Goal: Transaction & Acquisition: Purchase product/service

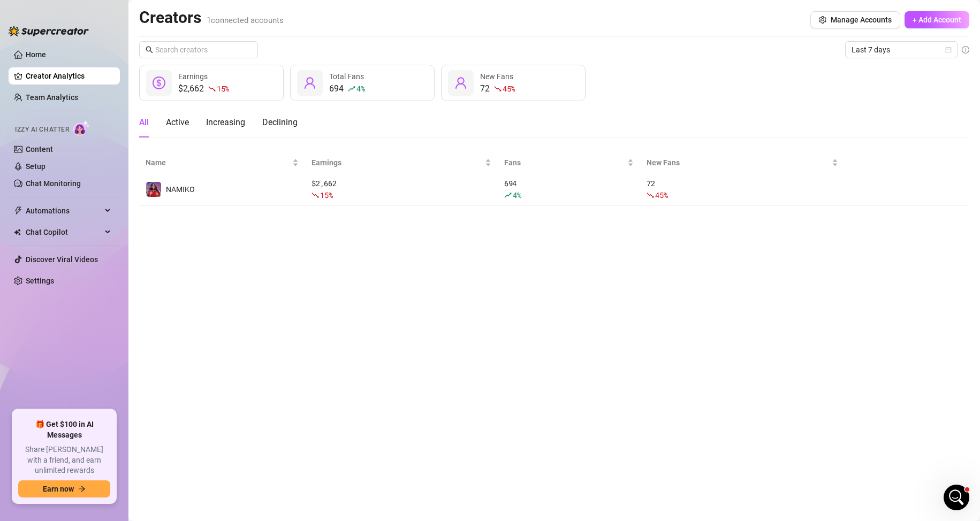
scroll to position [479, 0]
click at [50, 281] on link "Settings" at bounding box center [40, 281] width 28 height 9
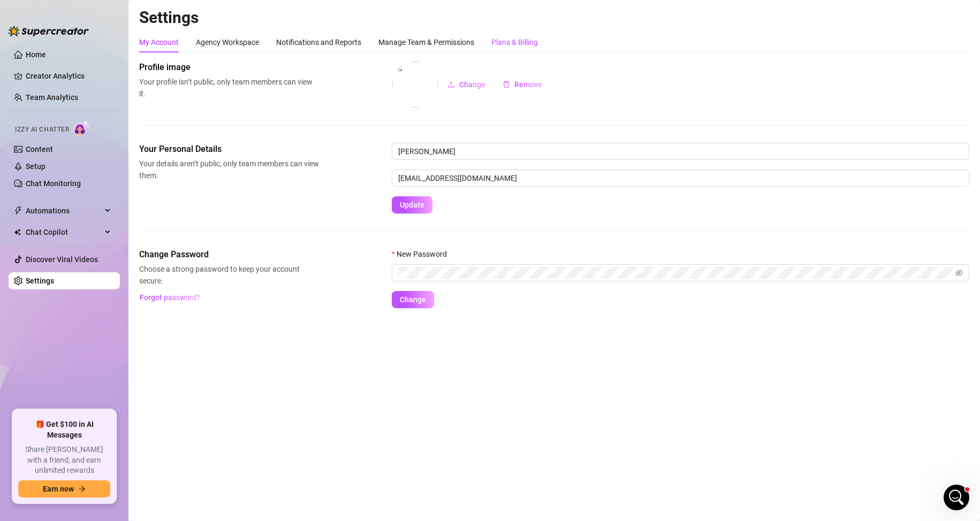
click at [527, 41] on div "Plans & Billing" at bounding box center [514, 42] width 47 height 12
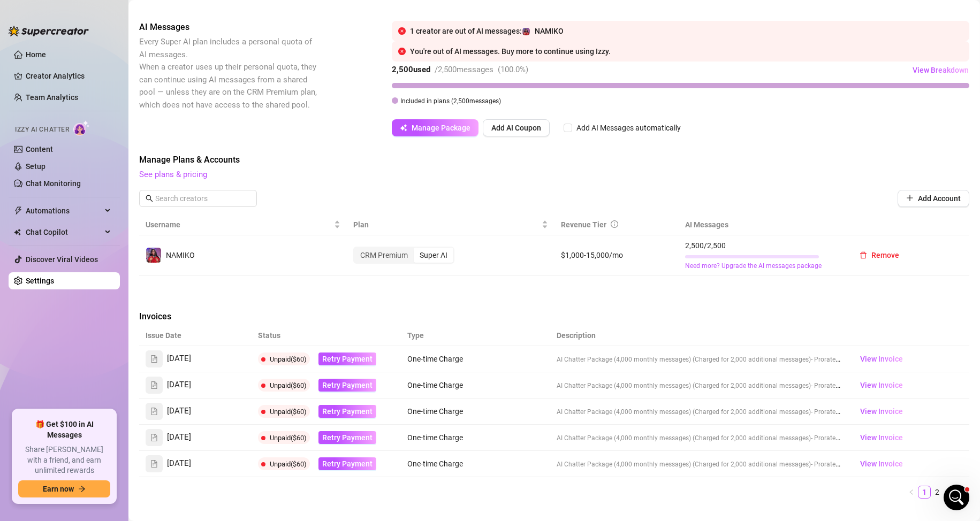
scroll to position [299, 0]
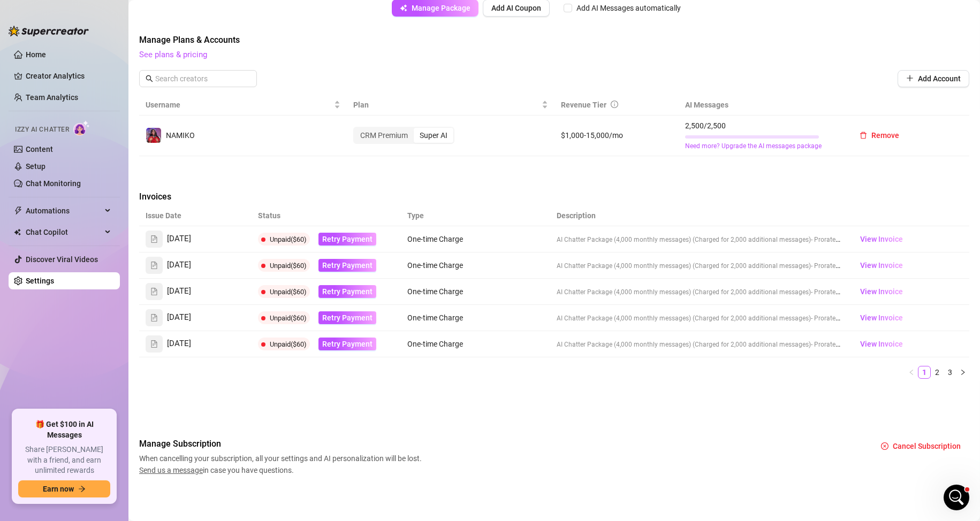
click at [400, 381] on div "Issue Date Status Type Description [DATE] Unpaid ($60) Retry Payment One-time C…" at bounding box center [554, 297] width 830 height 182
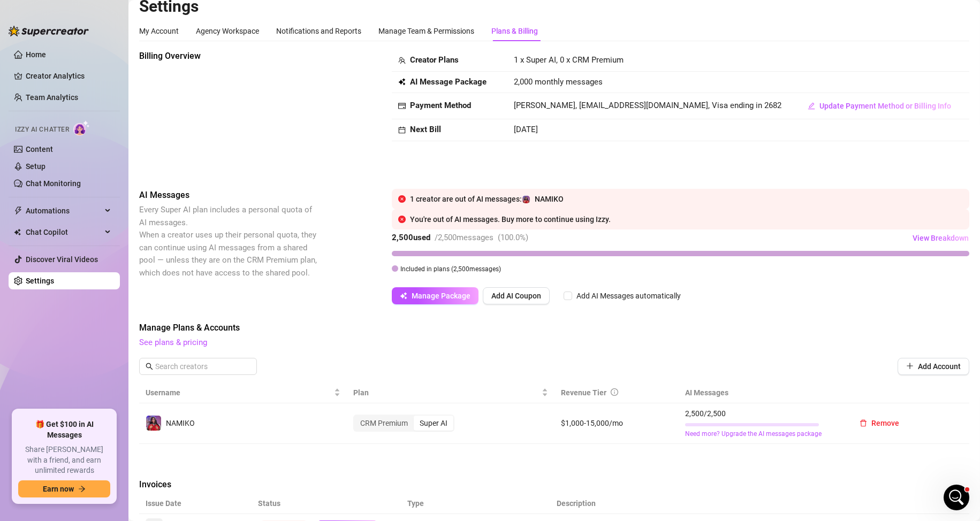
scroll to position [0, 0]
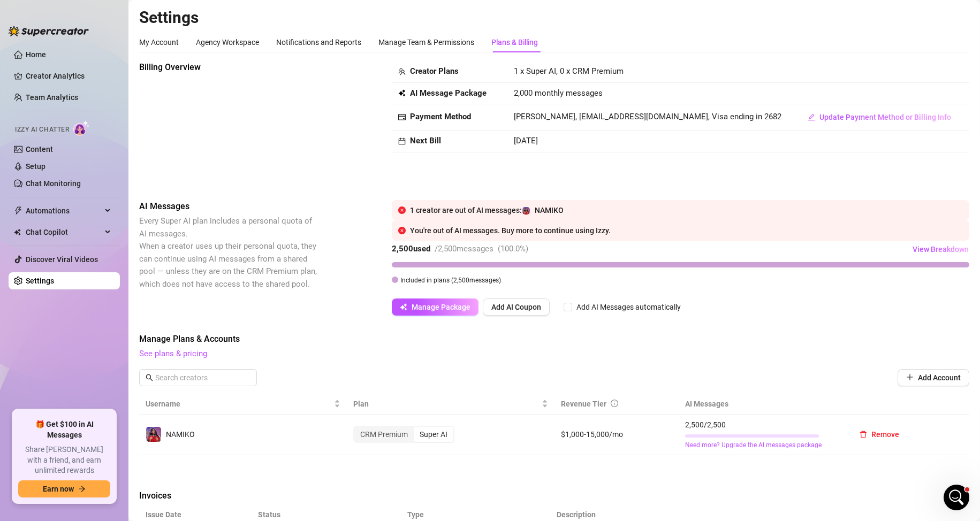
click at [785, 298] on div "1 creator are out of AI messages: [PERSON_NAME] You're out of AI messages. Buy …" at bounding box center [681, 258] width 578 height 116
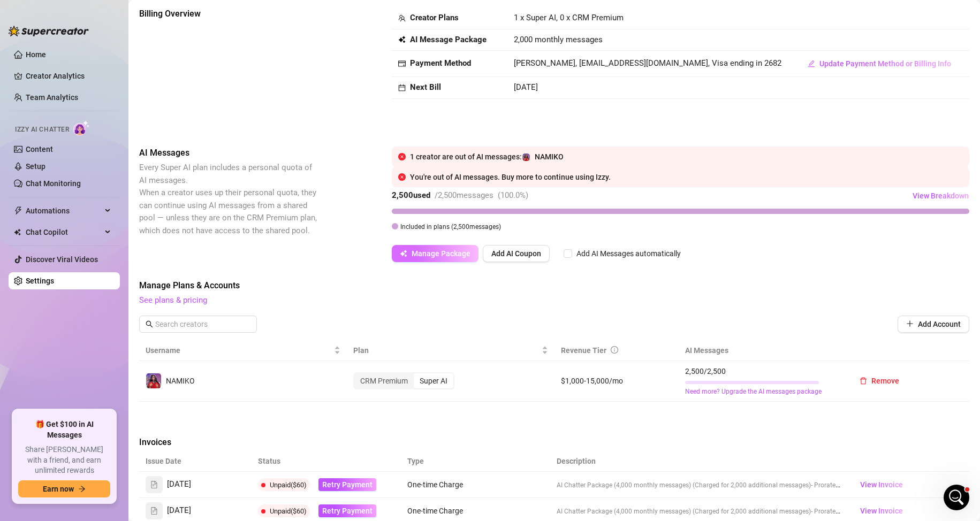
click at [459, 254] on span "Manage Package" at bounding box center [441, 253] width 59 height 9
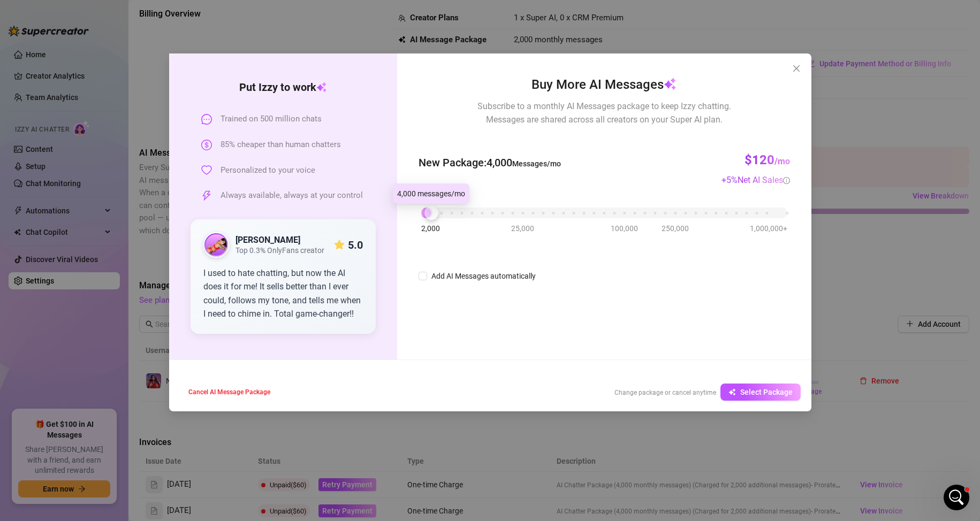
drag, startPoint x: 424, startPoint y: 213, endPoint x: 430, endPoint y: 212, distance: 6.0
click at [430, 212] on div at bounding box center [431, 213] width 14 height 14
click at [762, 386] on button "Select Package" at bounding box center [760, 392] width 80 height 17
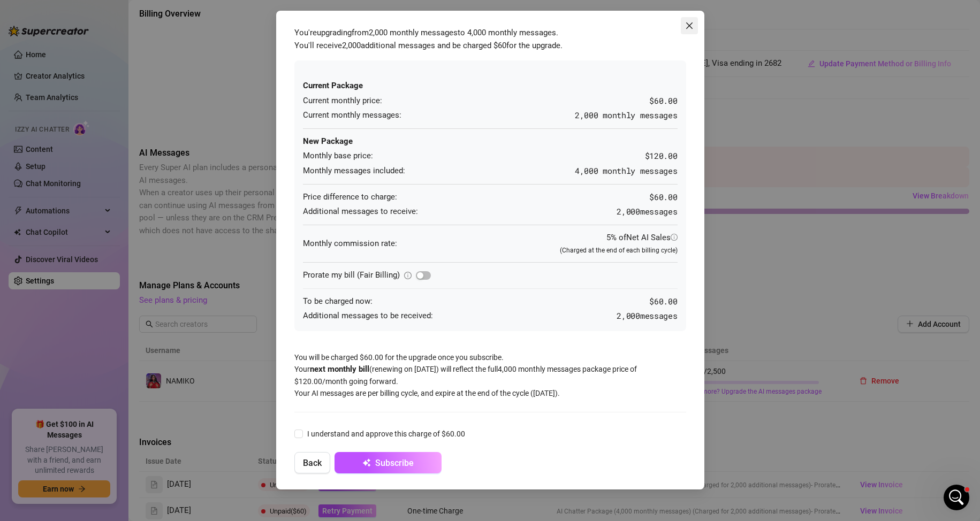
click at [689, 26] on icon "close" at bounding box center [689, 25] width 6 height 6
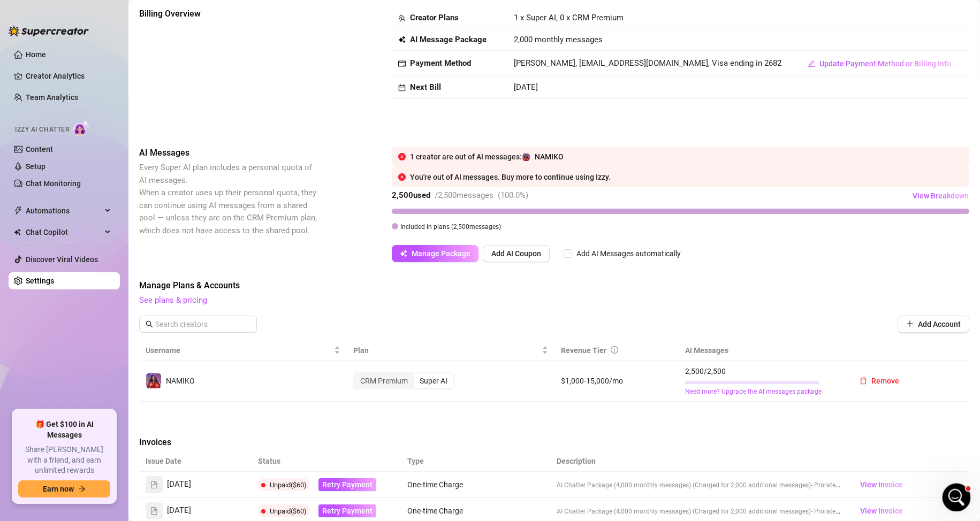
click at [951, 492] on icon "Open Intercom Messenger" at bounding box center [955, 497] width 18 height 18
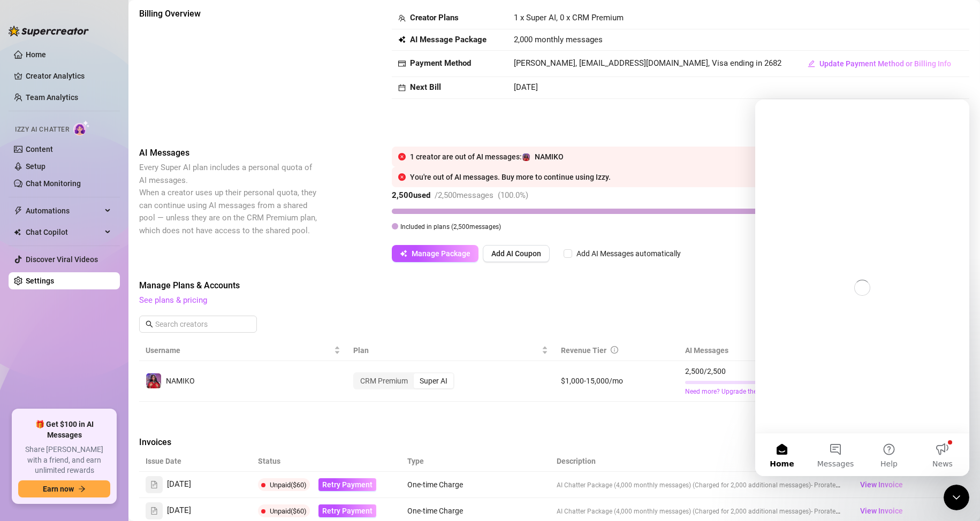
click at [726, 308] on div "Manage Plans & Accounts See plans & pricing Add Account" at bounding box center [554, 309] width 830 height 61
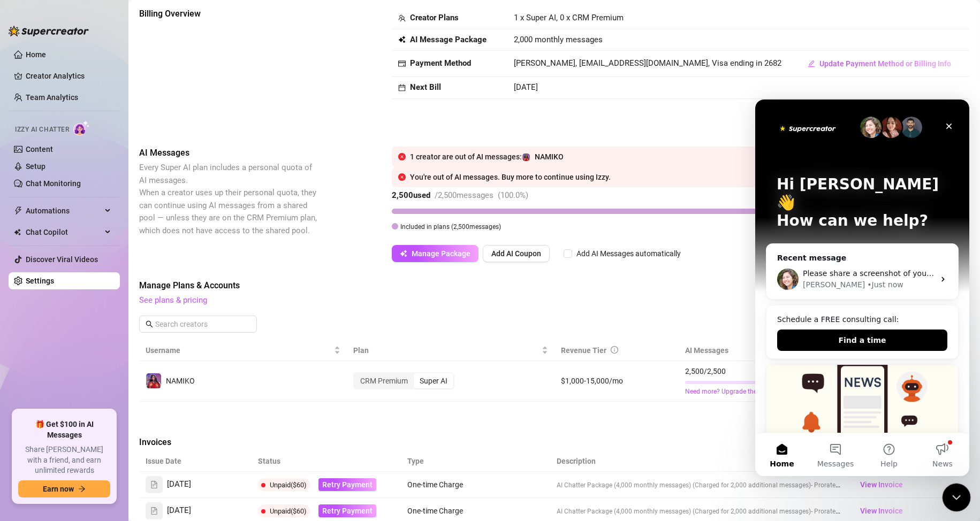
drag, startPoint x: 952, startPoint y: 486, endPoint x: 1077, endPoint y: 1004, distance: 532.4
click at [952, 485] on div "Close Intercom Messenger" at bounding box center [955, 496] width 26 height 26
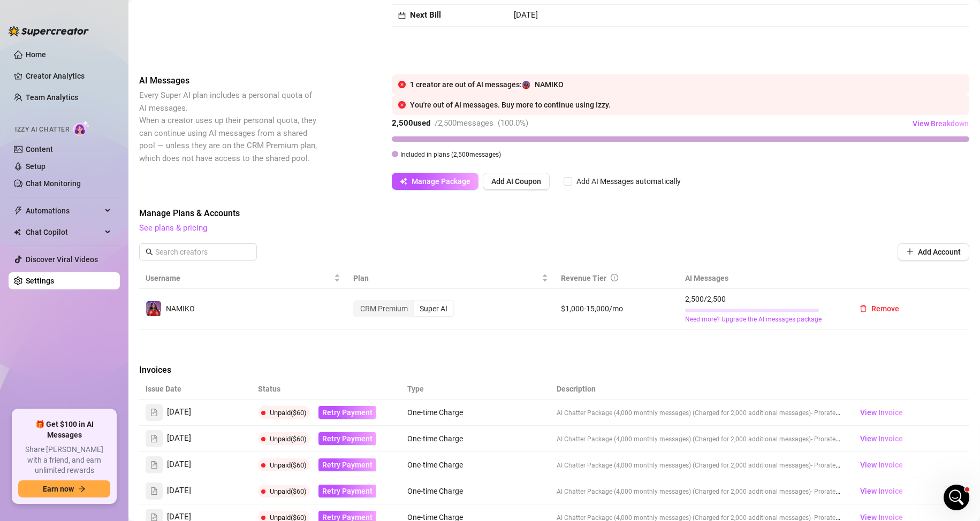
scroll to position [107, 0]
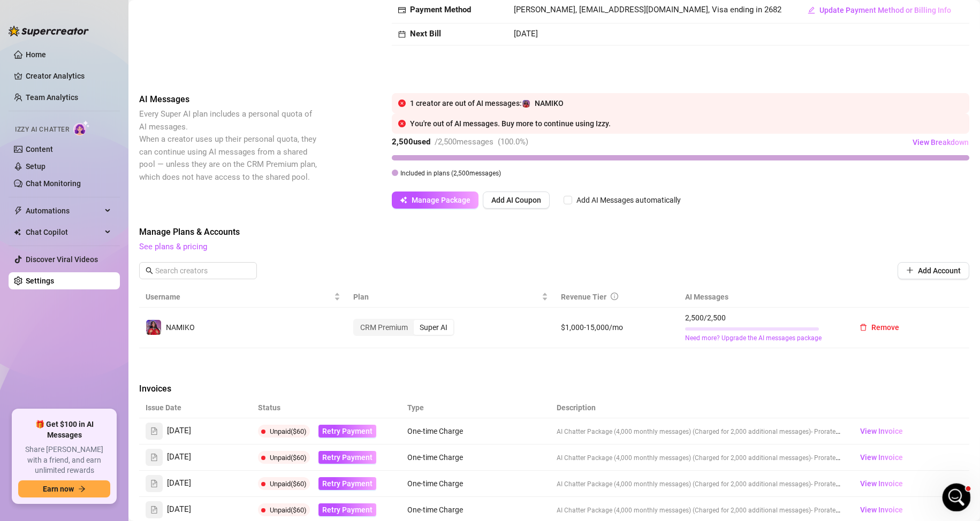
click at [956, 503] on icon "Open Intercom Messenger" at bounding box center [955, 497] width 18 height 18
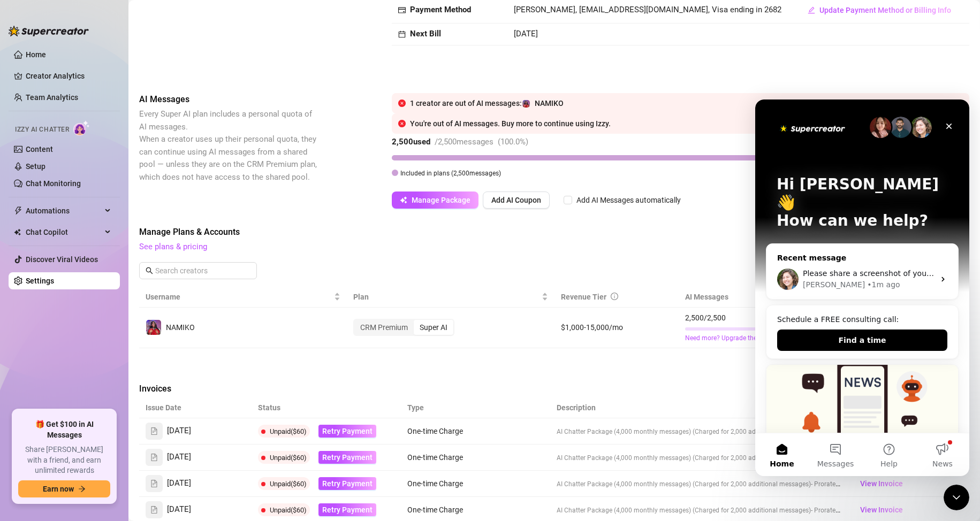
click at [845, 269] on span "Please share a screenshot of your end." at bounding box center [876, 273] width 146 height 9
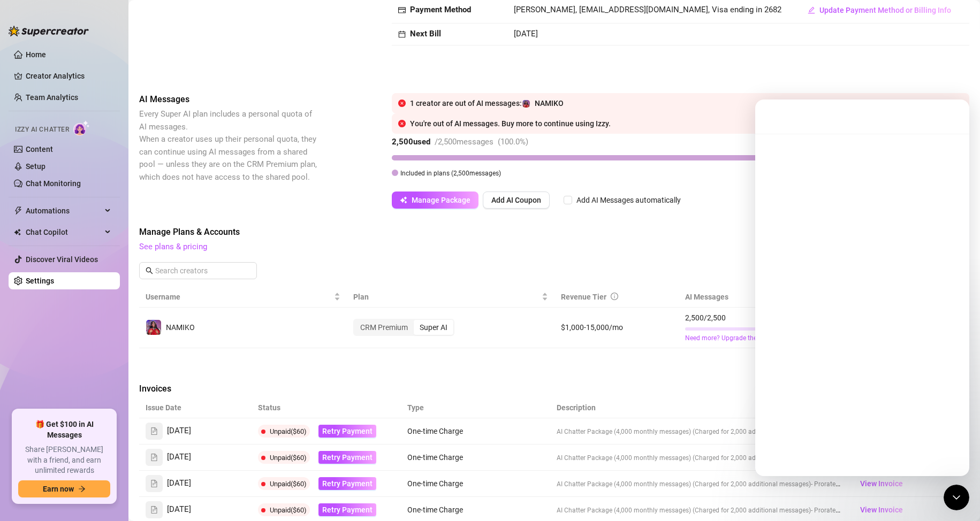
click at [714, 238] on span "Manage Plans & Accounts" at bounding box center [554, 232] width 830 height 13
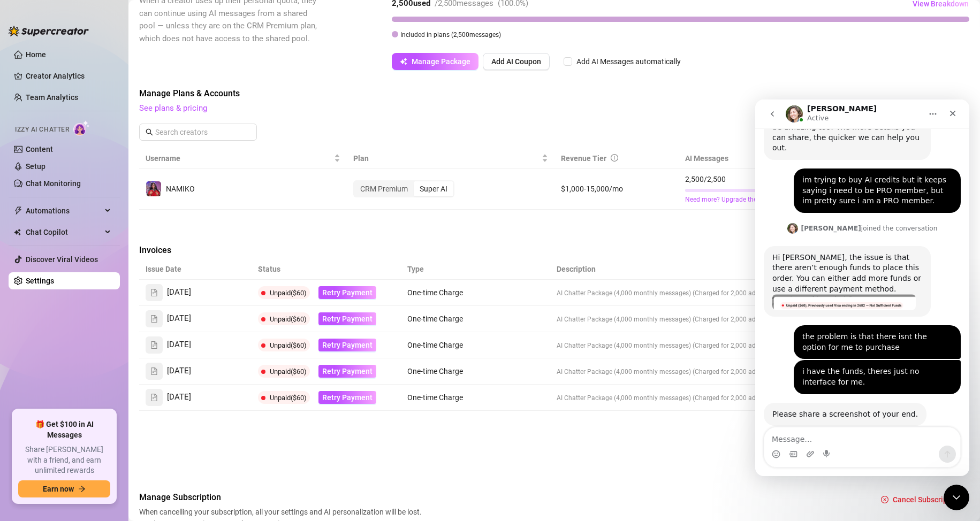
scroll to position [192, 0]
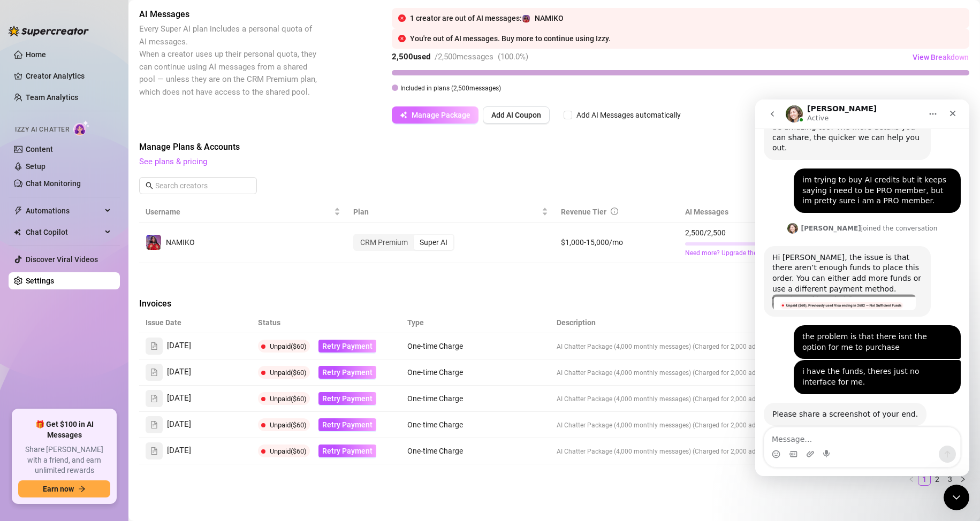
click at [454, 117] on span "Manage Package" at bounding box center [441, 115] width 59 height 9
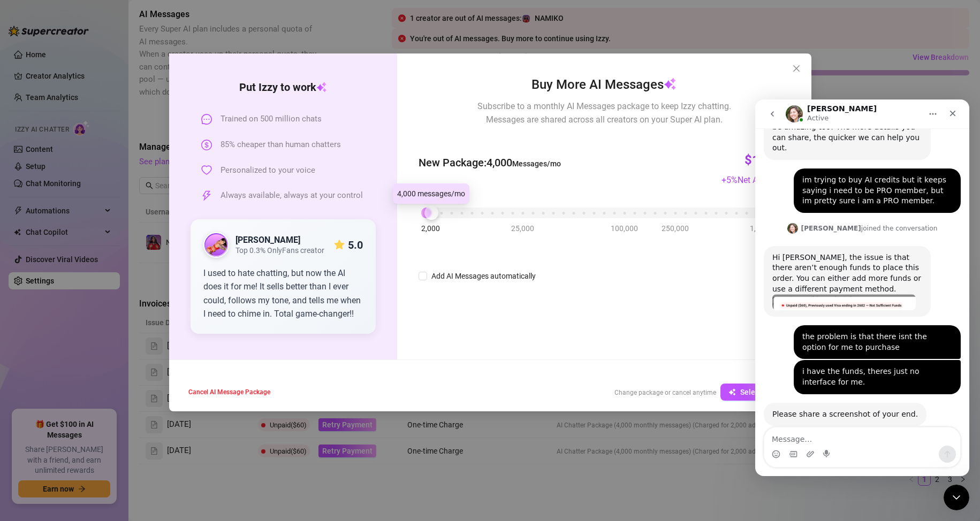
drag, startPoint x: 420, startPoint y: 212, endPoint x: 429, endPoint y: 213, distance: 8.6
click at [429, 213] on div at bounding box center [431, 213] width 14 height 14
click at [741, 391] on span "Select Package" at bounding box center [766, 392] width 52 height 9
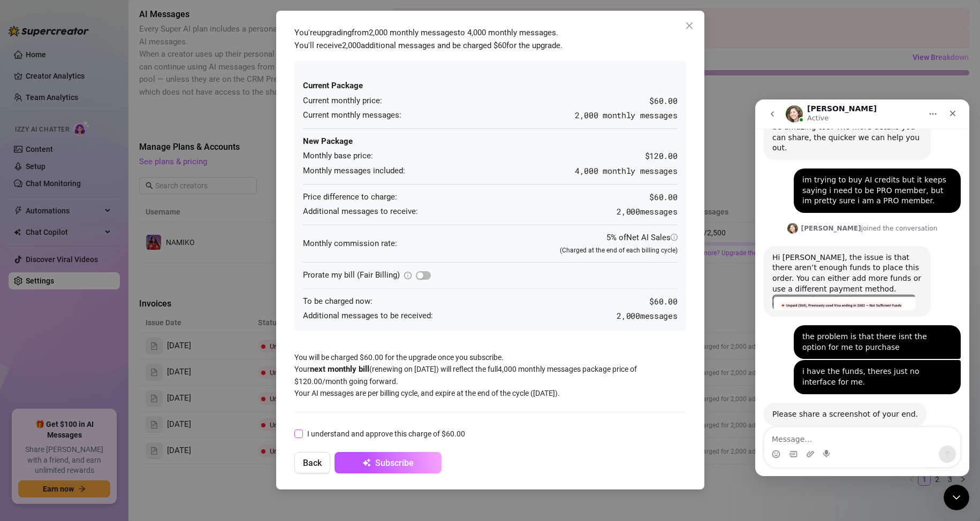
click at [413, 435] on span "I understand and approve this charge of $60.00" at bounding box center [386, 434] width 166 height 12
click at [289, 431] on div "You're upgrading from 2,000 monthly messages to 4,000 monthly messages . You'll…" at bounding box center [490, 250] width 403 height 458
click at [299, 434] on input "I understand and approve this charge of $60.00" at bounding box center [297, 433] width 7 height 7
checkbox input "true"
click at [338, 419] on div "You're upgrading from 2,000 monthly messages to 4,000 monthly messages . You'll…" at bounding box center [490, 250] width 403 height 458
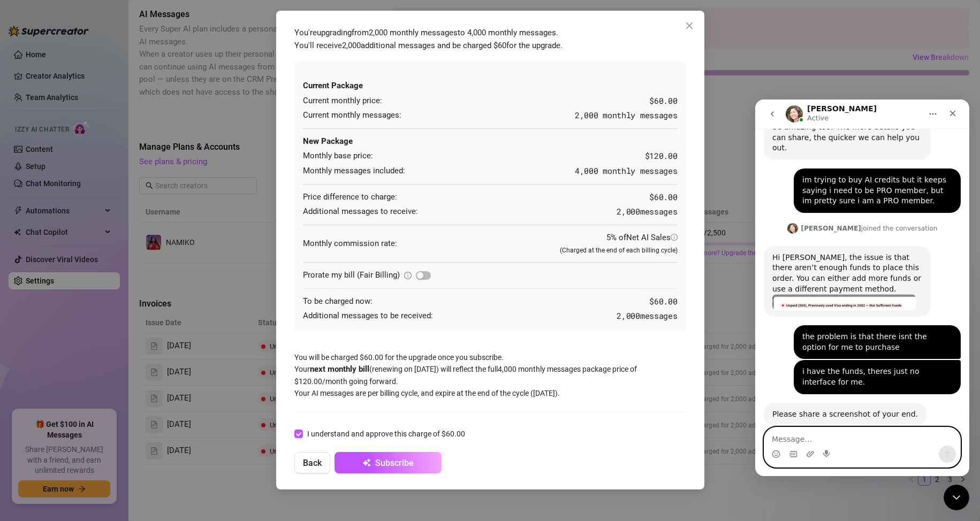
click at [889, 438] on textarea "Message…" at bounding box center [862, 437] width 196 height 18
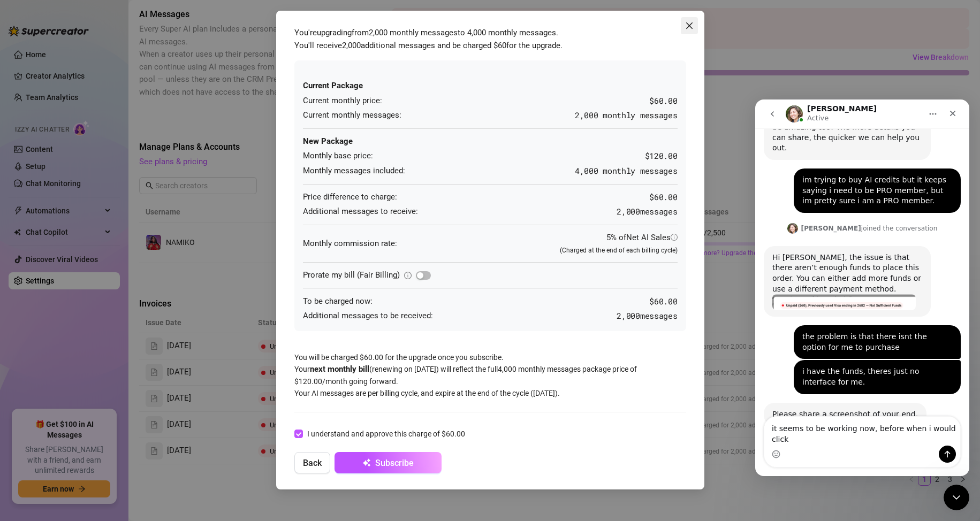
drag, startPoint x: 692, startPoint y: 24, endPoint x: 26, endPoint y: 126, distance: 673.7
click at [692, 24] on icon "close" at bounding box center [689, 25] width 9 height 9
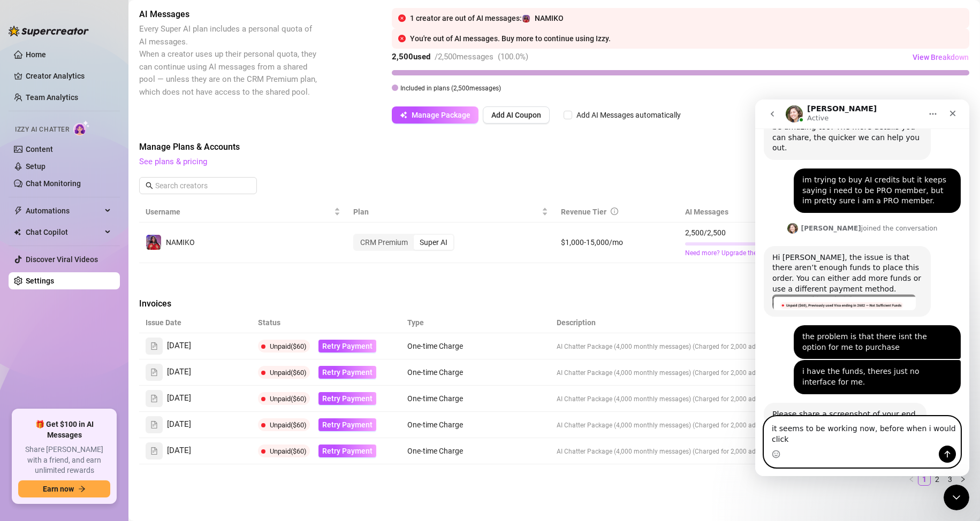
click at [954, 438] on textarea "it seems to be working now, before when i would click" at bounding box center [862, 431] width 196 height 29
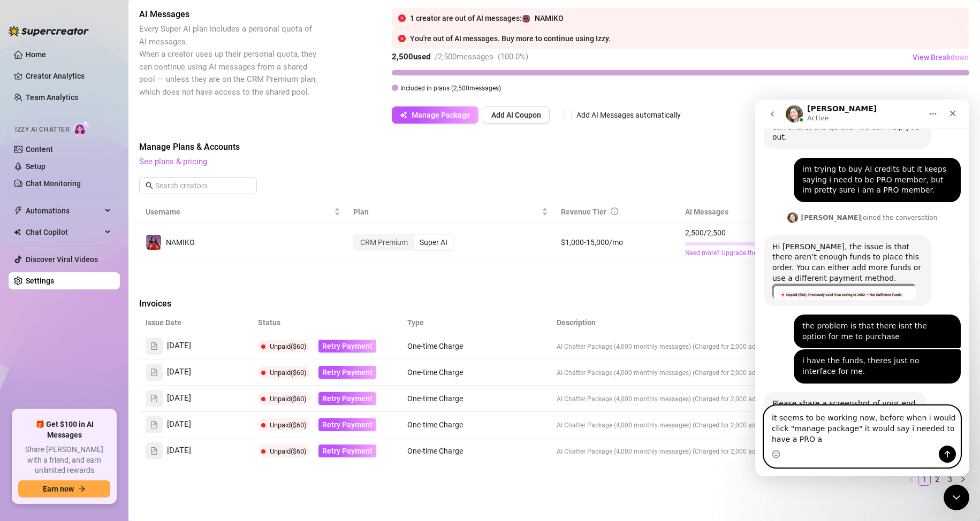
scroll to position [500, 0]
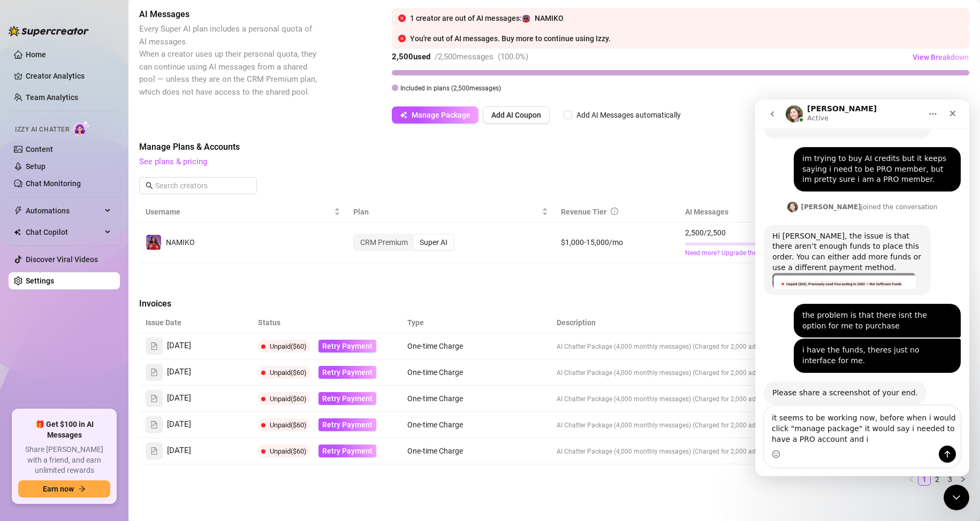
drag, startPoint x: 856, startPoint y: 450, endPoint x: 850, endPoint y: 444, distance: 8.3
click at [856, 450] on div "Intercom messenger" at bounding box center [862, 454] width 196 height 17
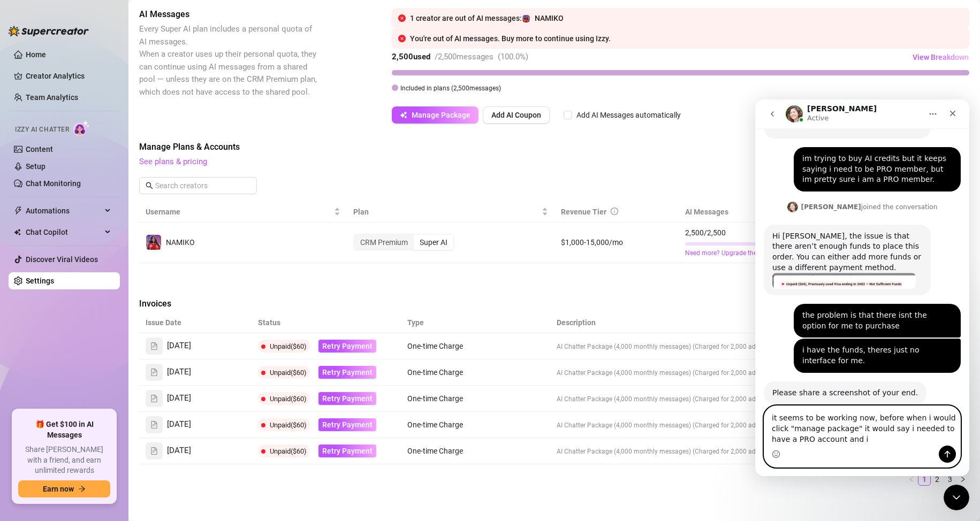
click at [850, 444] on textarea "it seems to be working now, before when i would click "manage package" it would…" at bounding box center [862, 426] width 196 height 40
drag, startPoint x: 837, startPoint y: 445, endPoint x: 849, endPoint y: 448, distance: 12.1
click at [837, 445] on textarea "it seems to be working now, before when i would click "manage package" it would…" at bounding box center [862, 426] width 196 height 40
click at [838, 445] on textarea "it seems to be working now, before when i would click "manage package" it would…" at bounding box center [862, 426] width 196 height 40
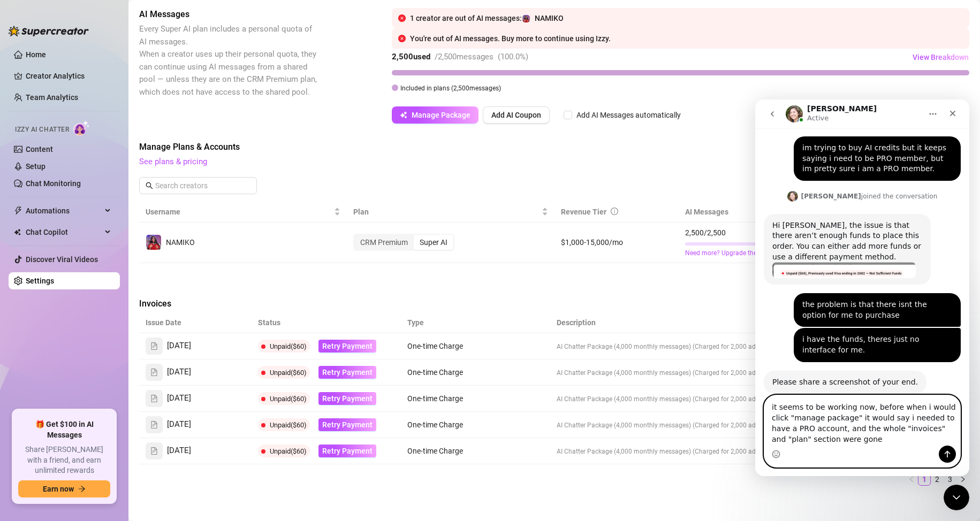
type textarea "it seems to be working now, before when i would click "manage package" it would…"
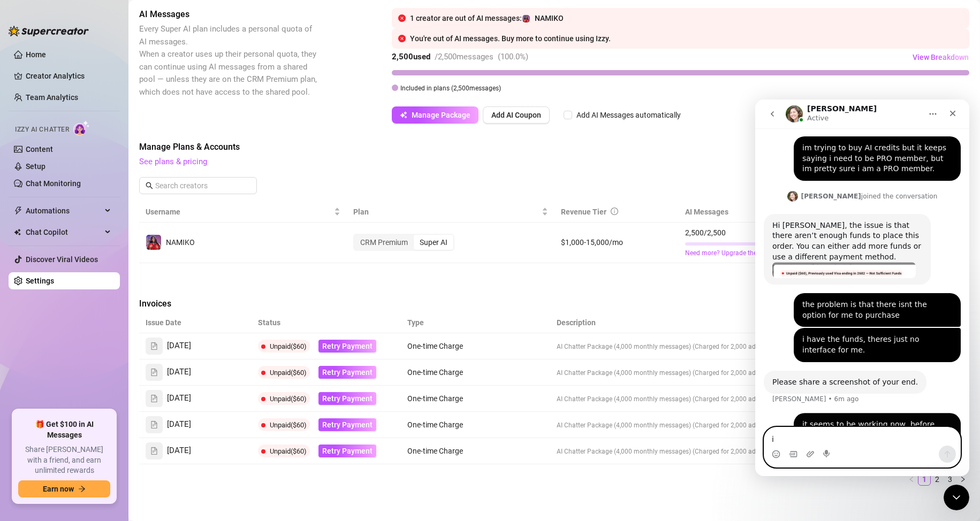
scroll to position [553, 0]
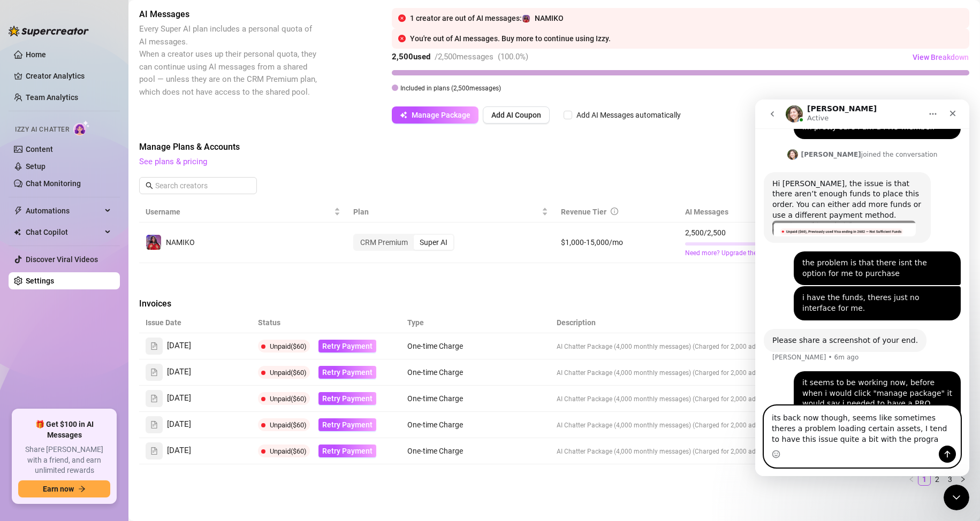
type textarea "its back now though, seems like sometimes theres a problem loading certain asse…"
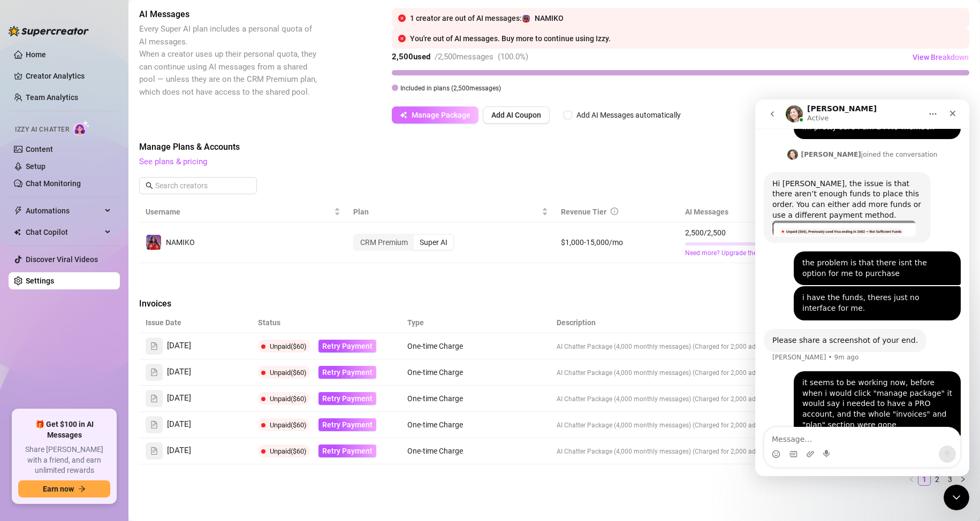
click at [423, 120] on button "Manage Package" at bounding box center [435, 115] width 87 height 17
click at [953, 113] on icon "Close" at bounding box center [953, 114] width 6 height 6
click at [429, 116] on span "Manage Package" at bounding box center [441, 115] width 59 height 9
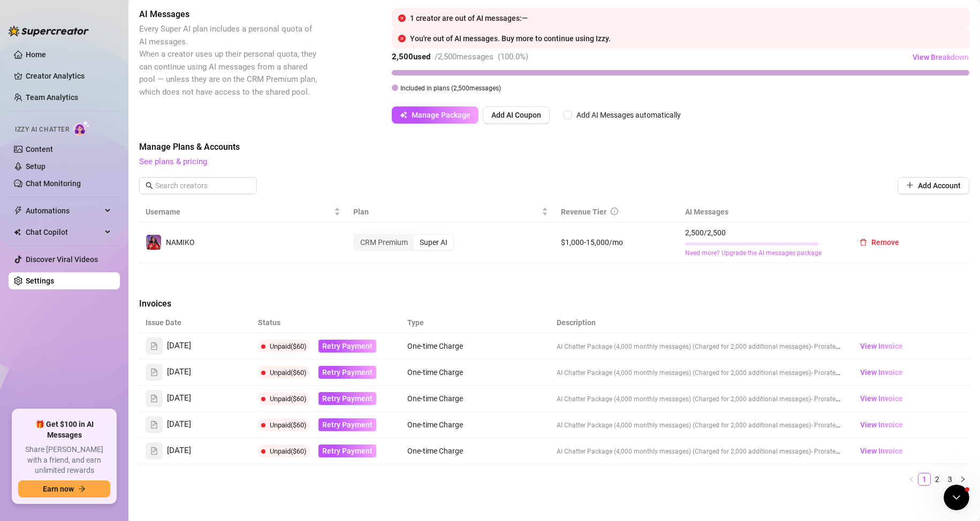
click at [703, 253] on link "Need more? Upgrade the AI messages package" at bounding box center [761, 253] width 153 height 10
click at [422, 119] on span "Manage Package" at bounding box center [441, 115] width 59 height 9
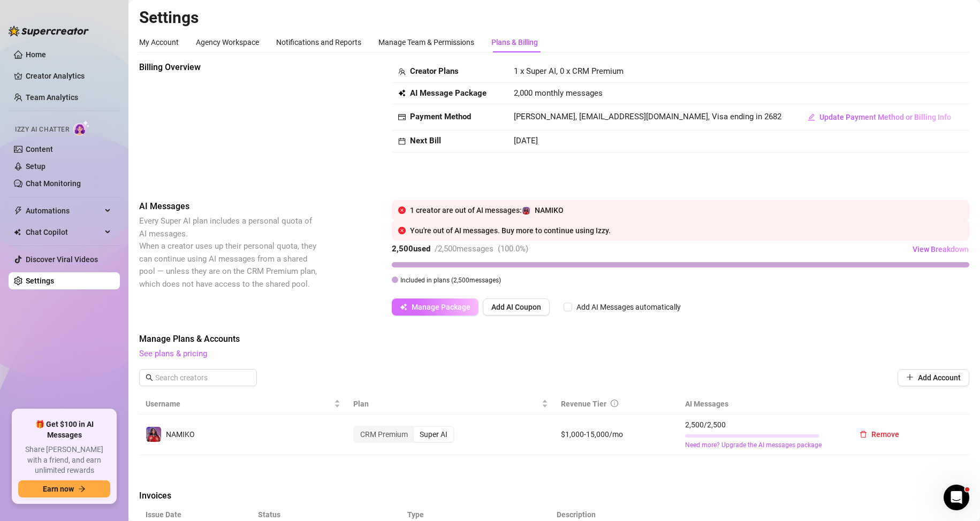
click at [425, 302] on button "Manage Package" at bounding box center [435, 307] width 87 height 17
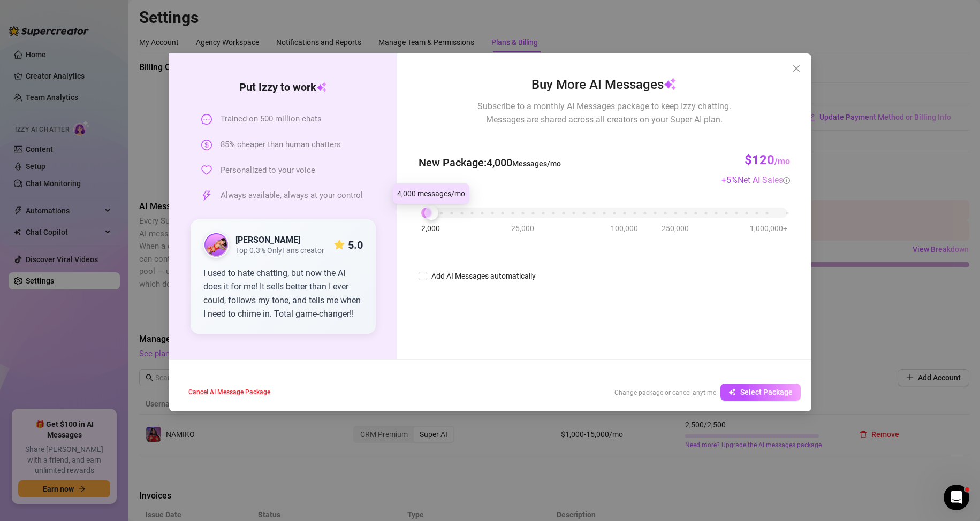
drag, startPoint x: 427, startPoint y: 213, endPoint x: 437, endPoint y: 208, distance: 11.5
click at [437, 208] on div "2,000 25,000 100,000 250,000 1,000,000+" at bounding box center [604, 209] width 366 height 6
click at [746, 386] on button "Select Package" at bounding box center [760, 392] width 80 height 17
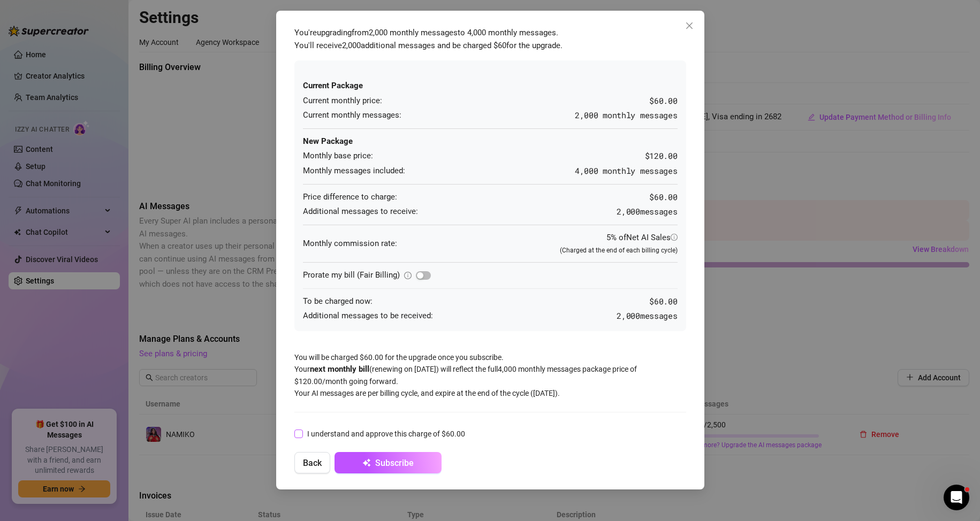
click at [365, 439] on span "I understand and approve this charge of $60.00" at bounding box center [386, 434] width 166 height 12
click at [302, 437] on input "I understand and approve this charge of $60.00" at bounding box center [297, 433] width 7 height 7
checkbox input "true"
click at [366, 452] on form "I understand and approve this charge of $60.00 Back Subscribe" at bounding box center [490, 450] width 392 height 48
click at [367, 462] on icon "submit" at bounding box center [364, 462] width 5 height 5
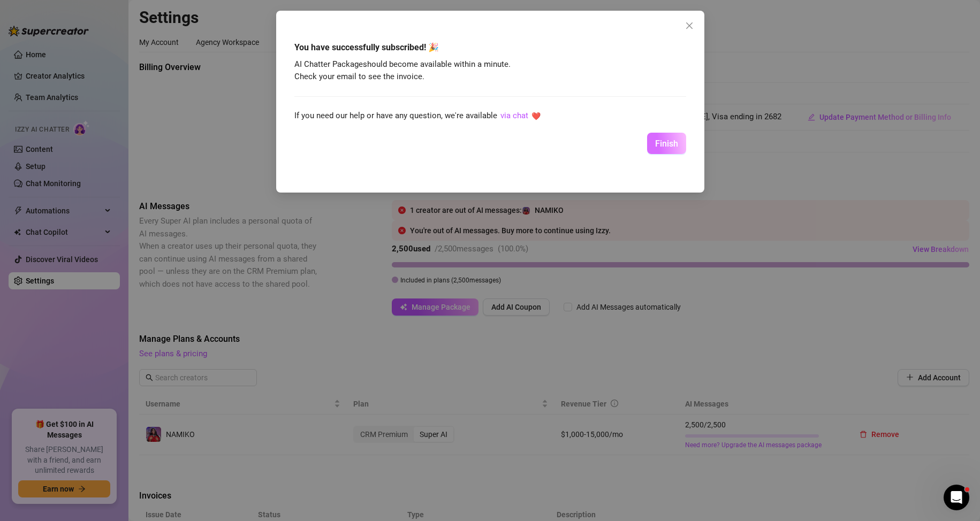
click at [662, 142] on span "Finish" at bounding box center [666, 144] width 23 height 10
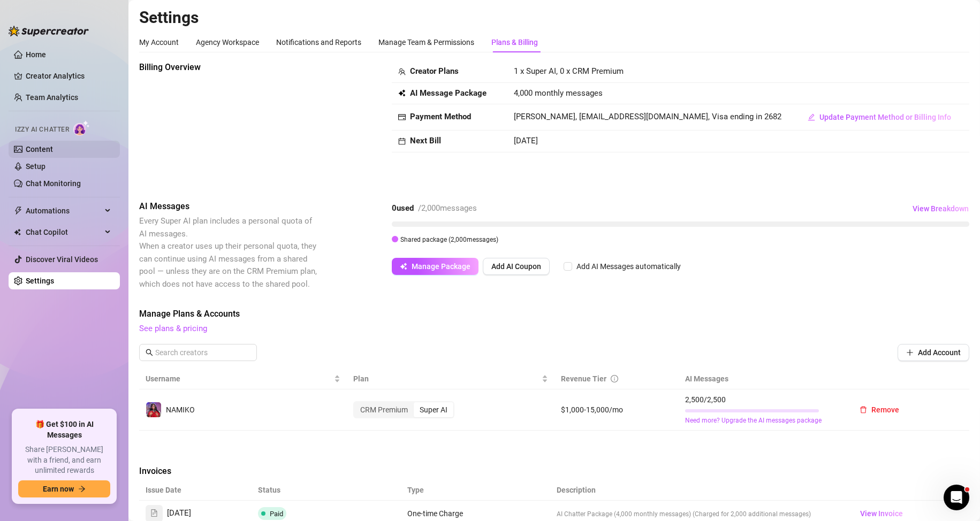
click at [43, 145] on link "Content" at bounding box center [39, 149] width 27 height 9
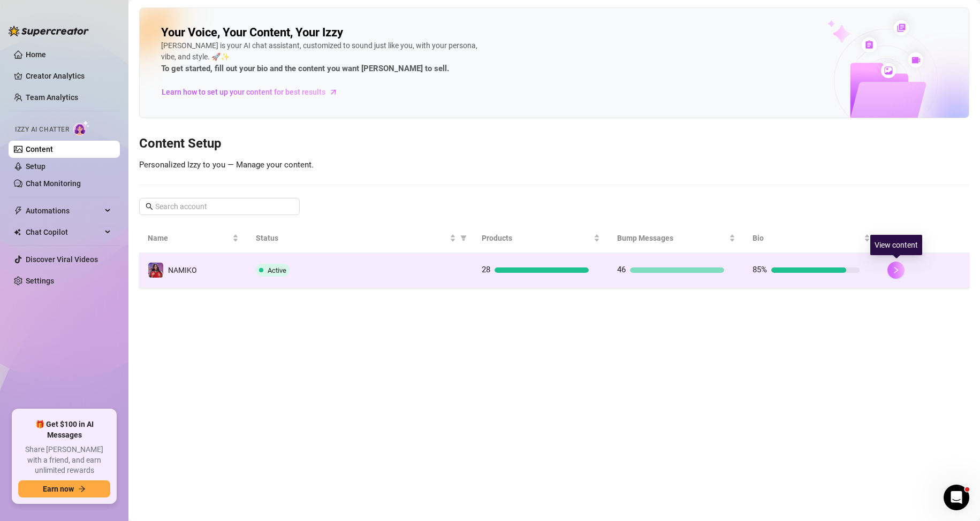
click at [902, 274] on button "button" at bounding box center [895, 270] width 17 height 17
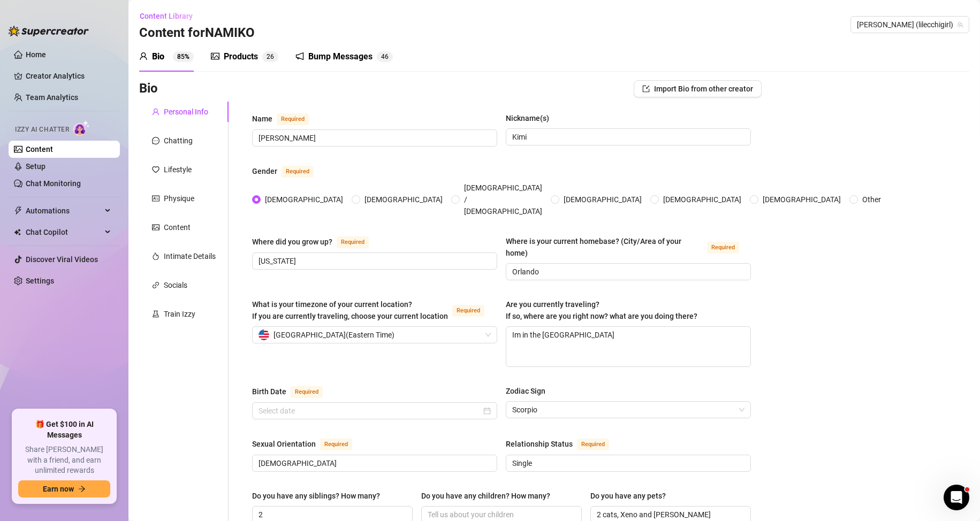
radio input "true"
type input "November 22nd, 1999"
click at [45, 162] on link "Setup" at bounding box center [36, 166] width 20 height 9
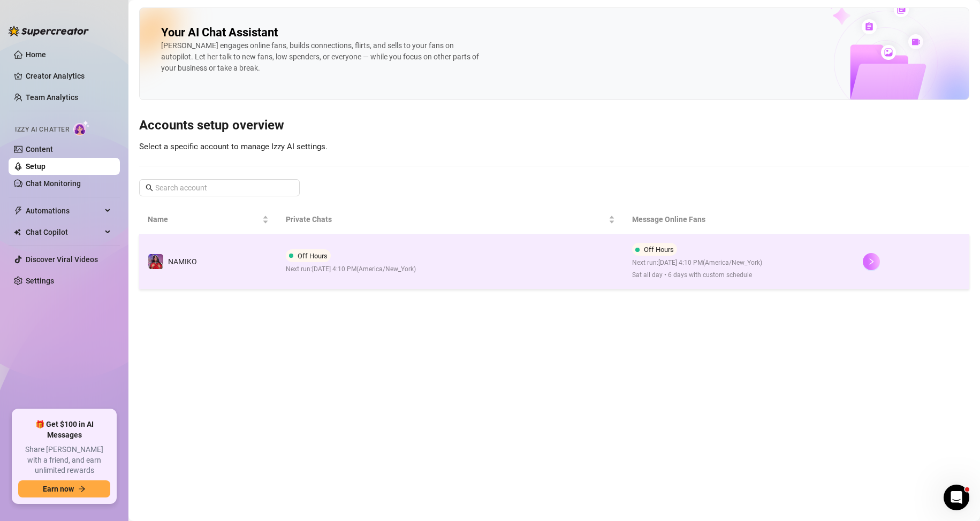
click at [866, 259] on button "button" at bounding box center [871, 261] width 17 height 17
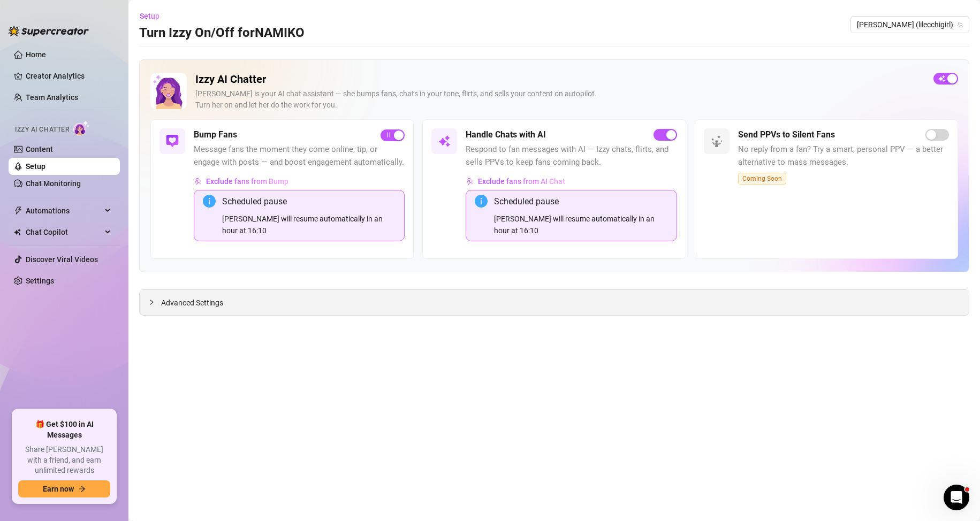
click at [452, 295] on div "Advanced Settings" at bounding box center [554, 302] width 829 height 25
click at [202, 297] on span "Advanced Settings" at bounding box center [192, 303] width 62 height 12
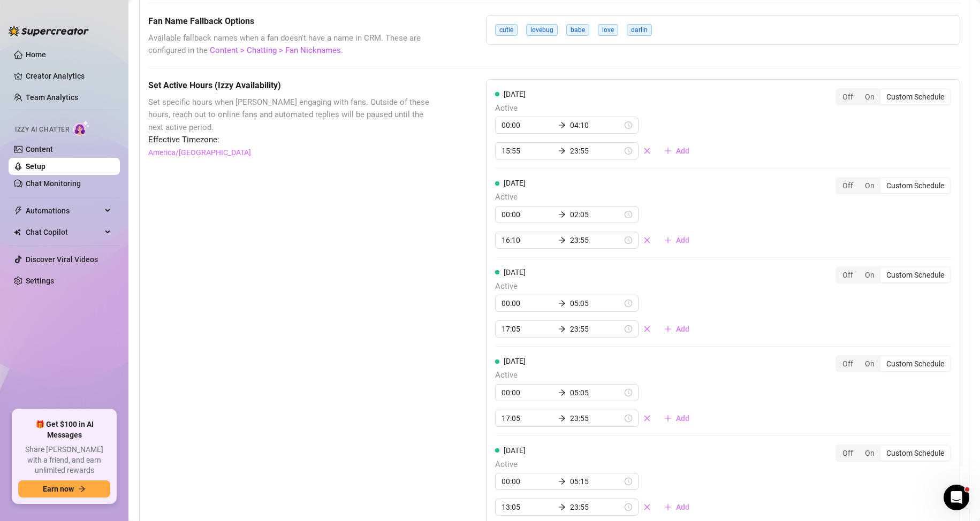
scroll to position [910, 0]
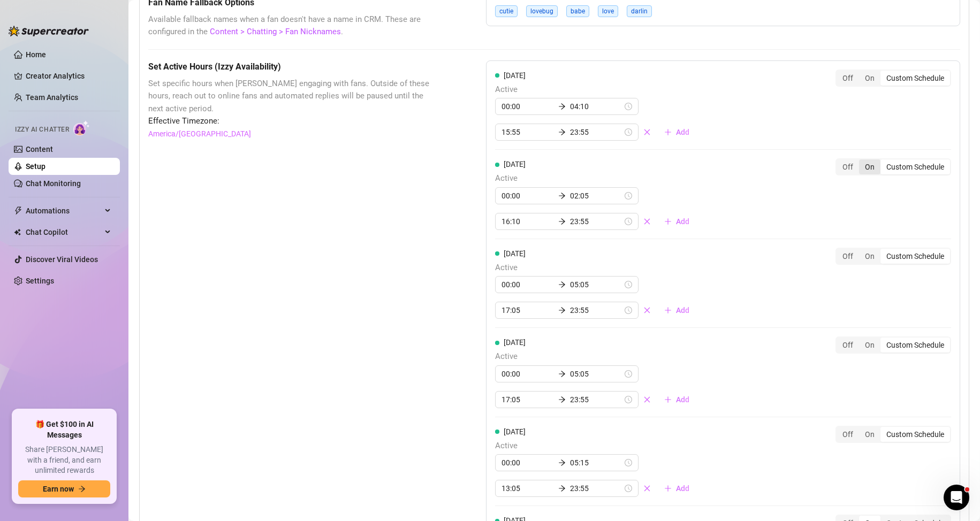
click at [866, 167] on div "On" at bounding box center [869, 167] width 21 height 15
click at [862, 161] on input "On" at bounding box center [862, 161] width 0 height 0
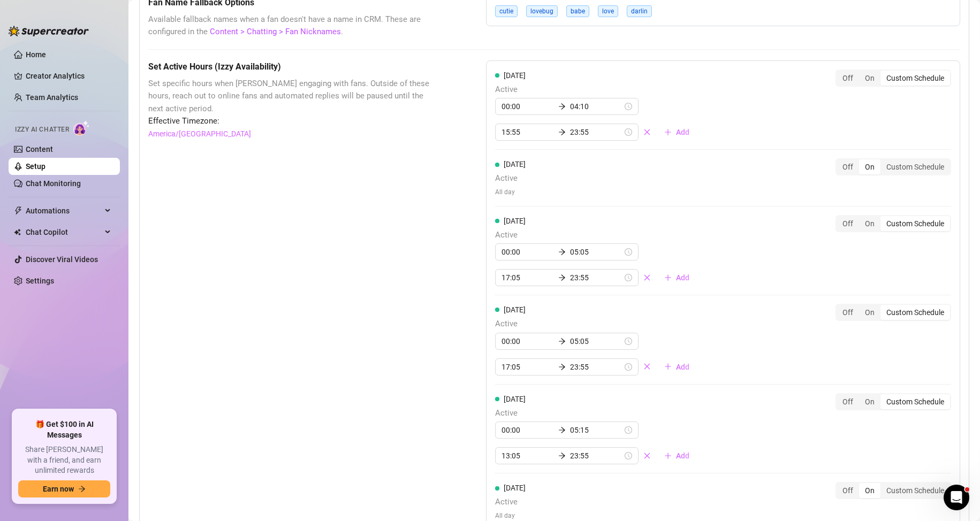
click at [271, 339] on div "Set Active Hours (Izzy Availability) Set specific hours when Izzy engaging with…" at bounding box center [290, 382] width 284 height 644
click at [375, 199] on div "Set Active Hours (Izzy Availability) Set specific hours when Izzy engaging with…" at bounding box center [290, 382] width 284 height 644
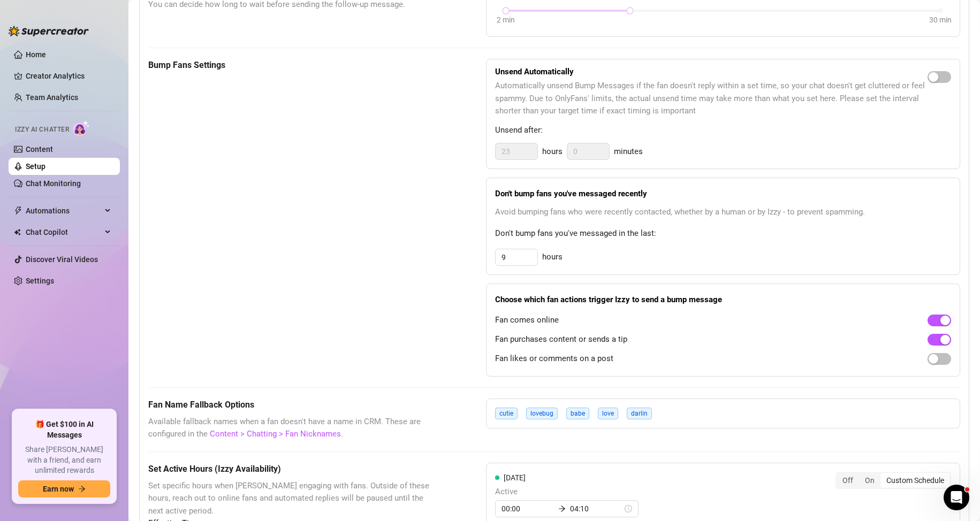
scroll to position [482, 0]
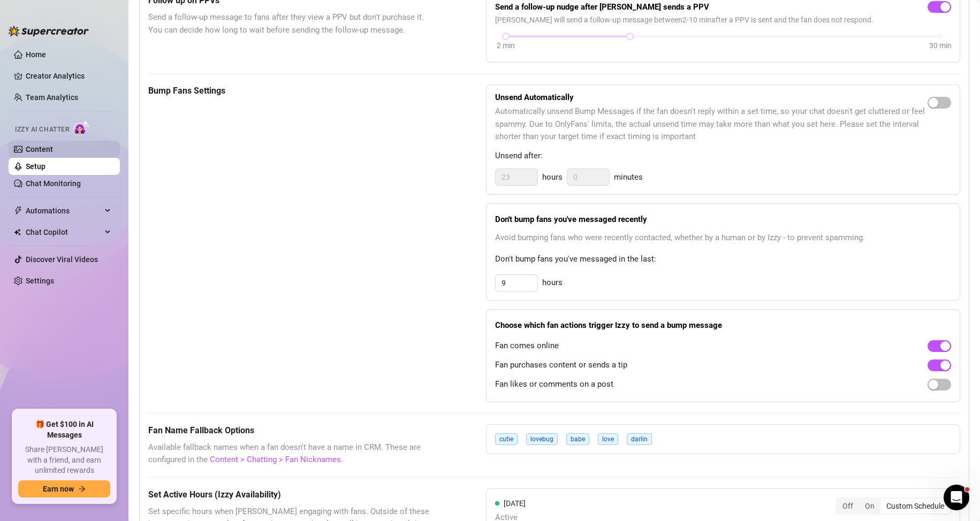
click at [53, 145] on link "Content" at bounding box center [39, 149] width 27 height 9
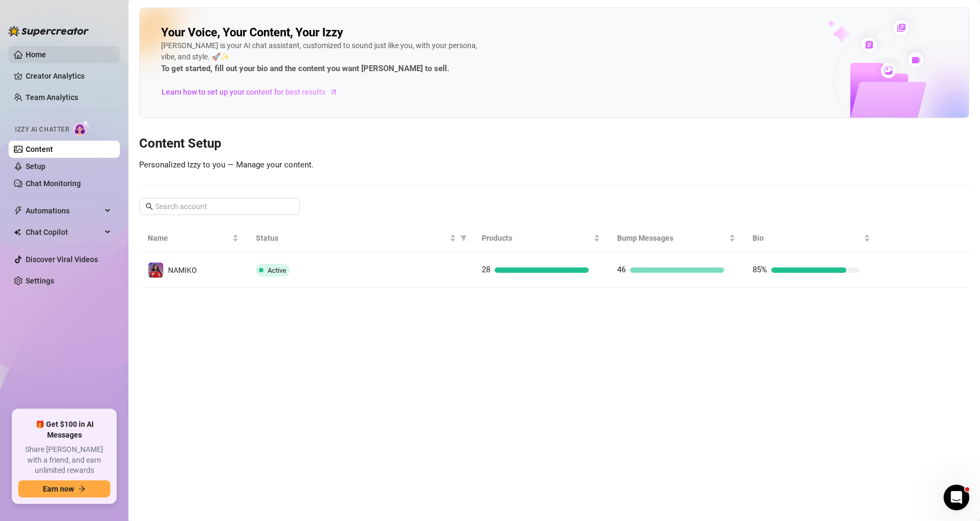
click at [46, 50] on link "Home" at bounding box center [36, 54] width 20 height 9
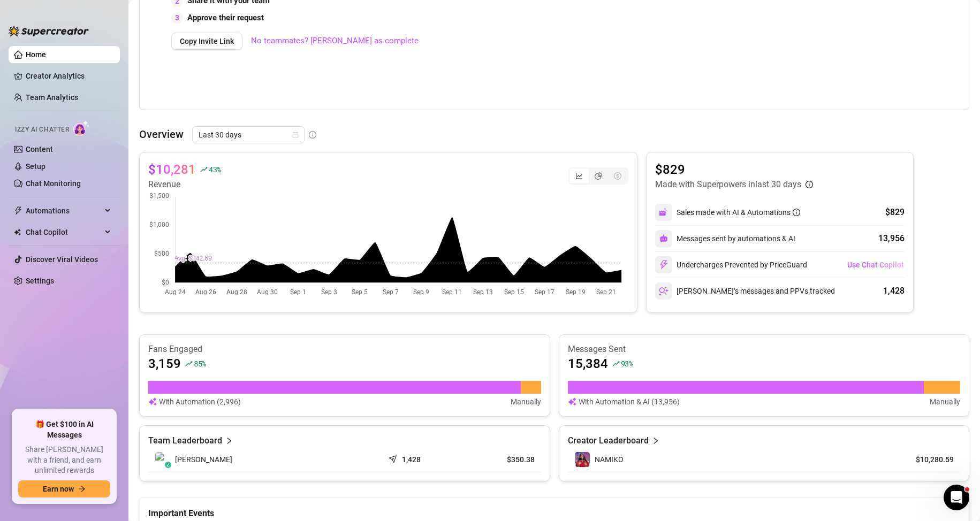
scroll to position [296, 0]
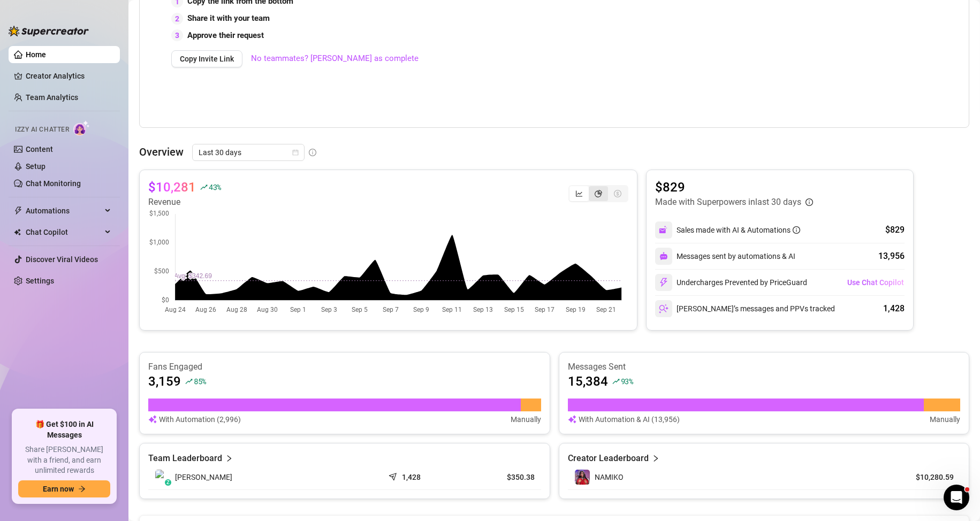
click at [589, 189] on div "segmented control" at bounding box center [598, 193] width 19 height 15
click at [591, 188] on input "segmented control" at bounding box center [591, 188] width 0 height 0
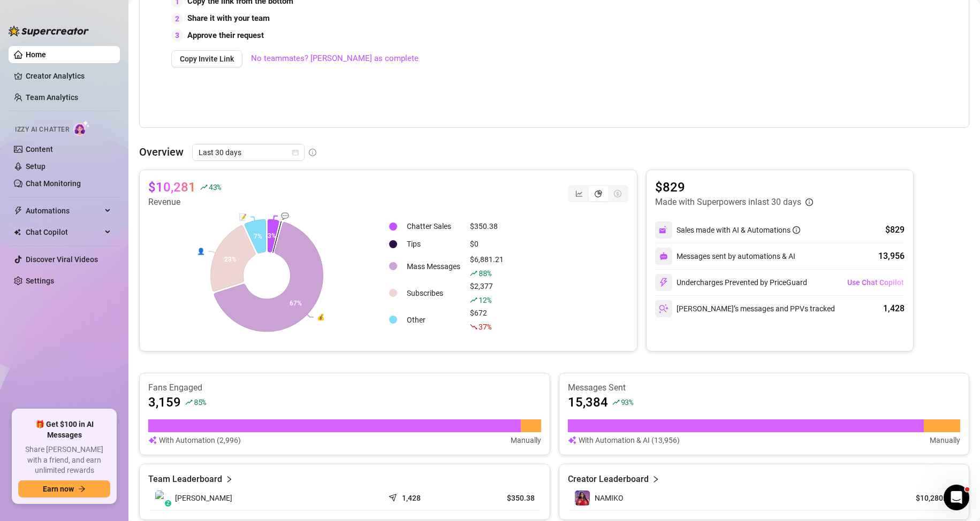
click at [615, 188] on div "segmented control" at bounding box center [617, 193] width 19 height 15
click at [608, 190] on div "segmented control" at bounding box center [617, 193] width 19 height 15
click at [614, 195] on icon "dollar-circle" at bounding box center [617, 193] width 7 height 7
click at [575, 187] on div "segmented control" at bounding box center [579, 193] width 19 height 15
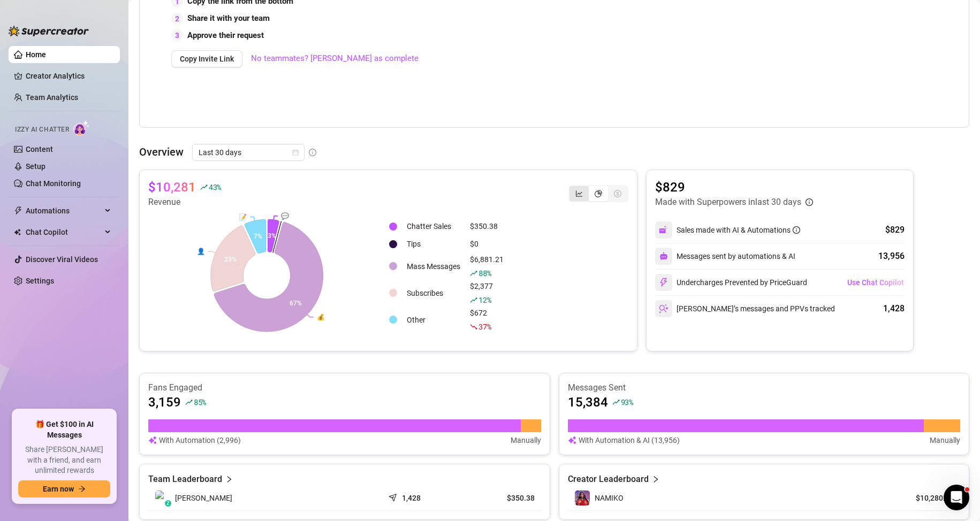
click at [572, 188] on input "segmented control" at bounding box center [572, 188] width 0 height 0
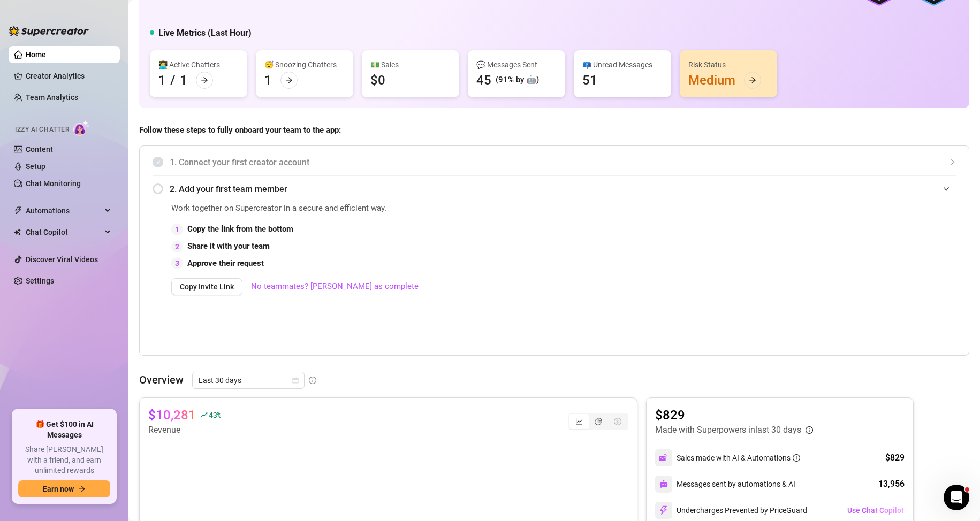
scroll to position [0, 0]
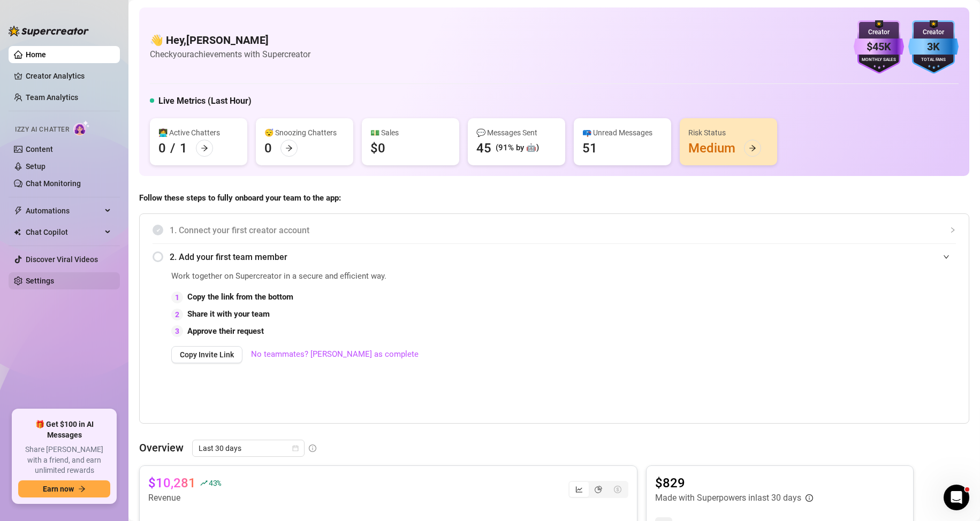
click at [54, 280] on link "Settings" at bounding box center [40, 281] width 28 height 9
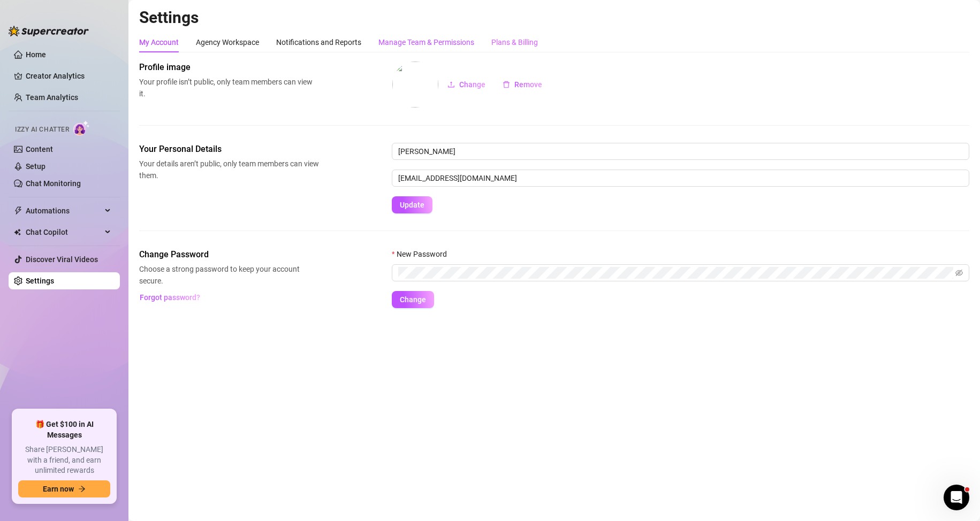
drag, startPoint x: 447, startPoint y: 37, endPoint x: 527, endPoint y: 37, distance: 79.2
click at [449, 37] on div "Manage Team & Permissions" at bounding box center [426, 42] width 96 height 12
click at [527, 37] on div "Plans & Billing" at bounding box center [514, 42] width 47 height 12
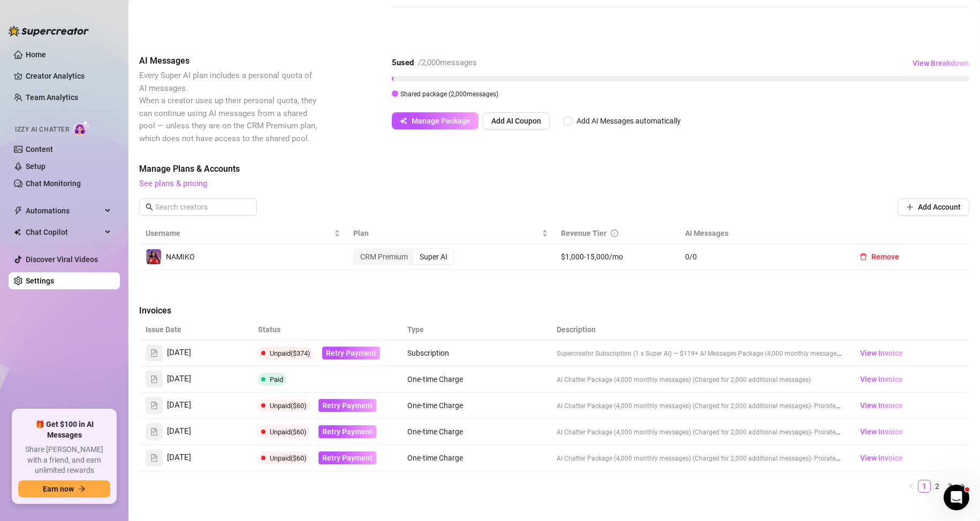
scroll to position [214, 0]
click at [870, 354] on span "View Invoice" at bounding box center [881, 353] width 43 height 12
click at [565, 172] on span "Manage Plans & Accounts" at bounding box center [554, 168] width 830 height 13
click at [176, 185] on link "See plans & pricing" at bounding box center [173, 183] width 68 height 10
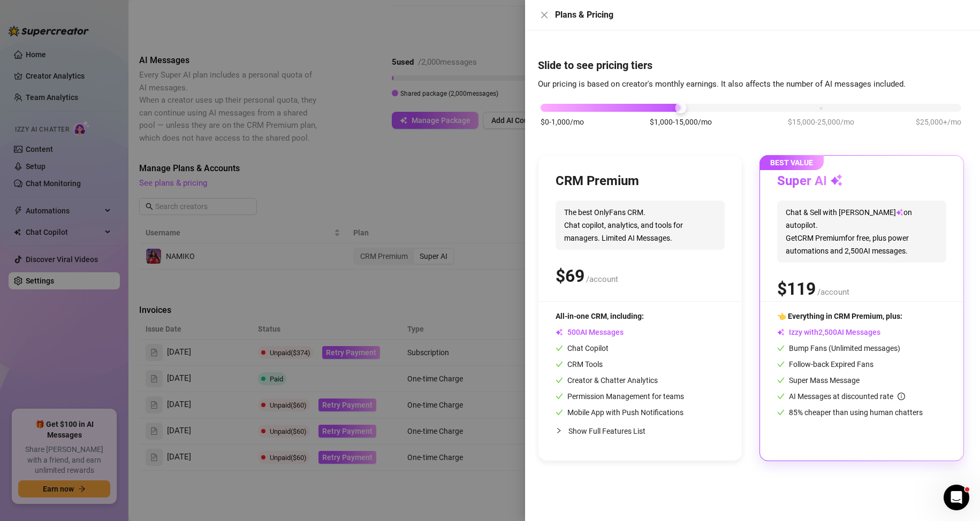
click at [437, 180] on div at bounding box center [490, 260] width 980 height 521
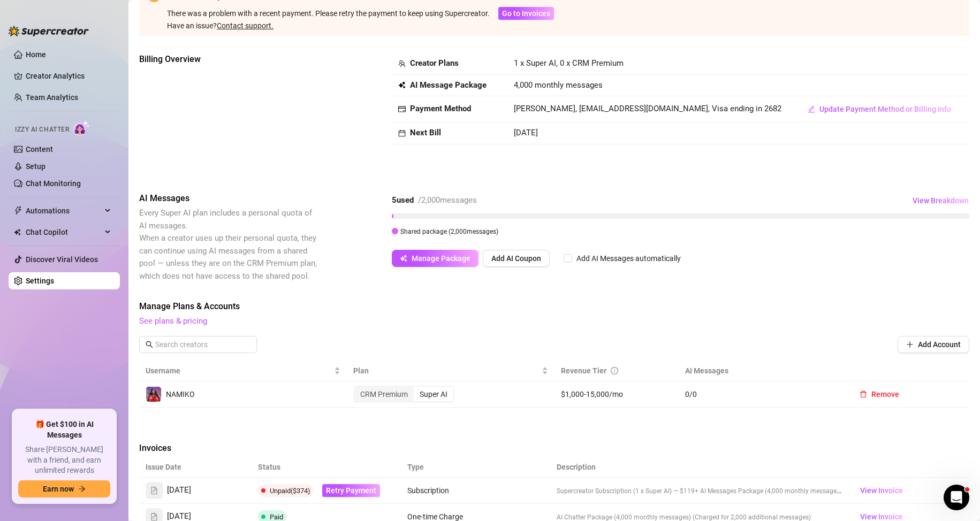
scroll to position [54, 0]
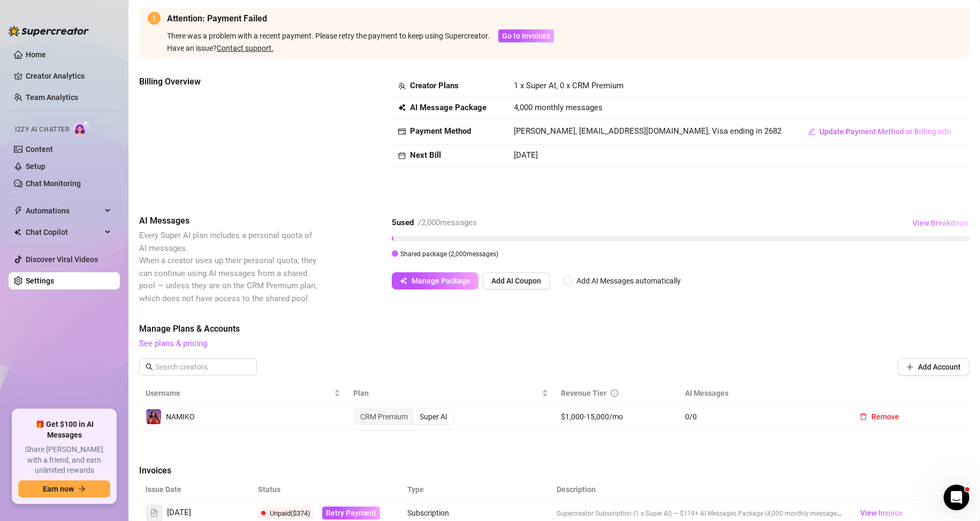
click at [937, 225] on span "View Breakdown" at bounding box center [941, 223] width 56 height 9
click at [682, 175] on div "Billing Overview Creator Plans 1 x Super AI, 0 x CRM Premium AI Message Package…" at bounding box center [554, 136] width 830 height 122
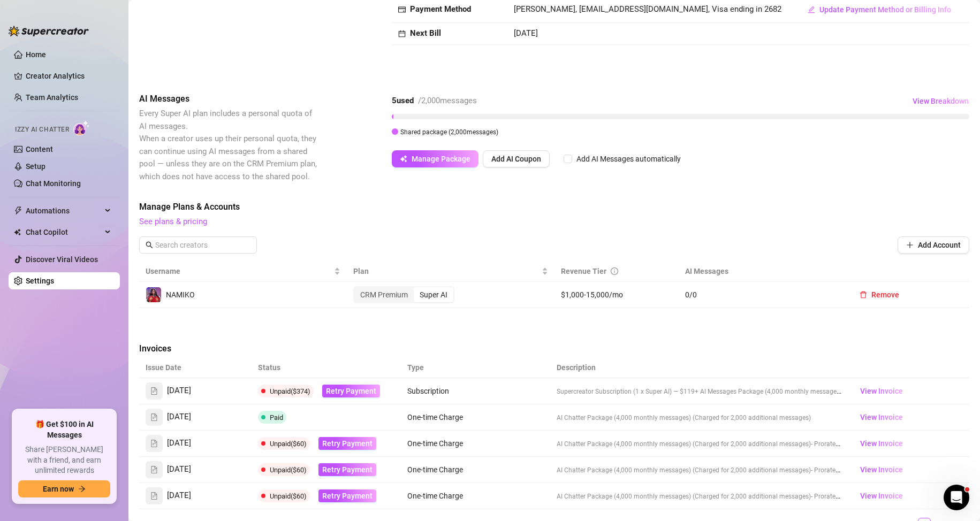
scroll to position [214, 0]
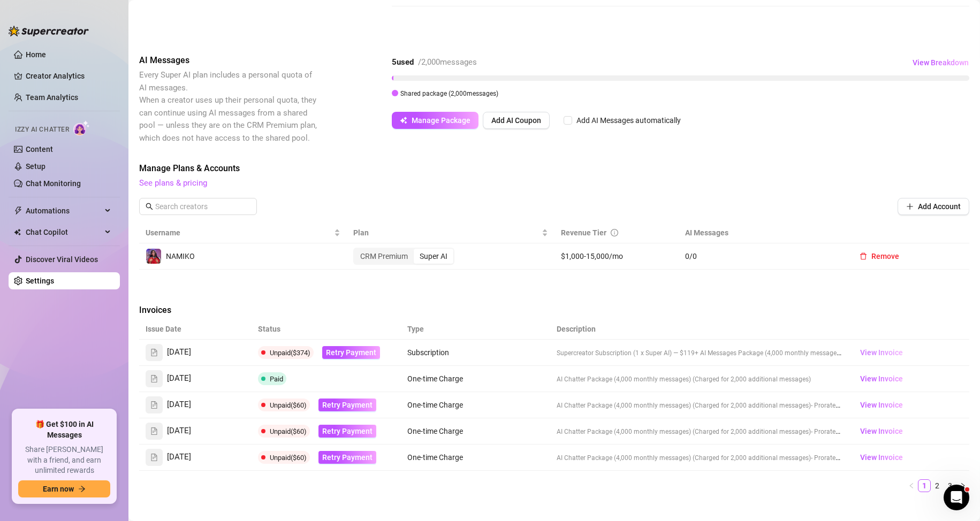
click at [883, 352] on span "View Invoice" at bounding box center [881, 353] width 43 height 12
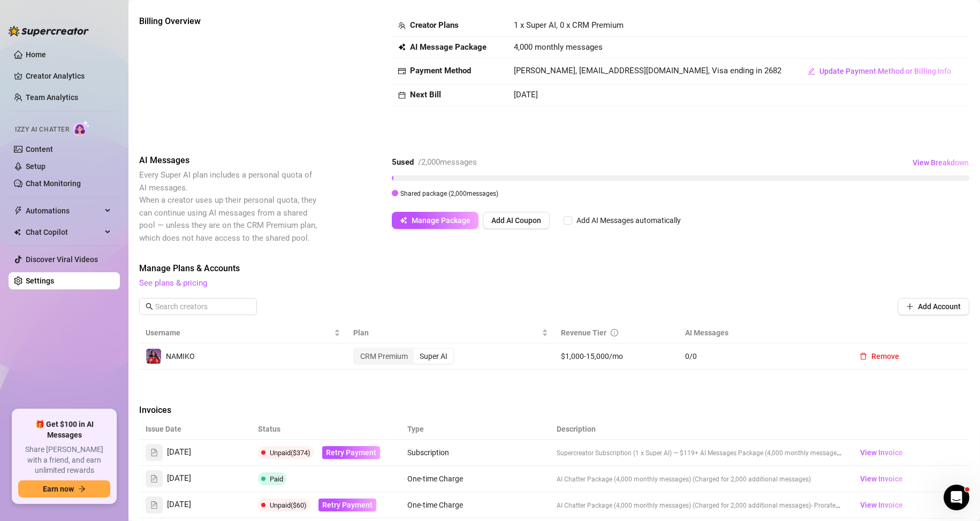
scroll to position [0, 0]
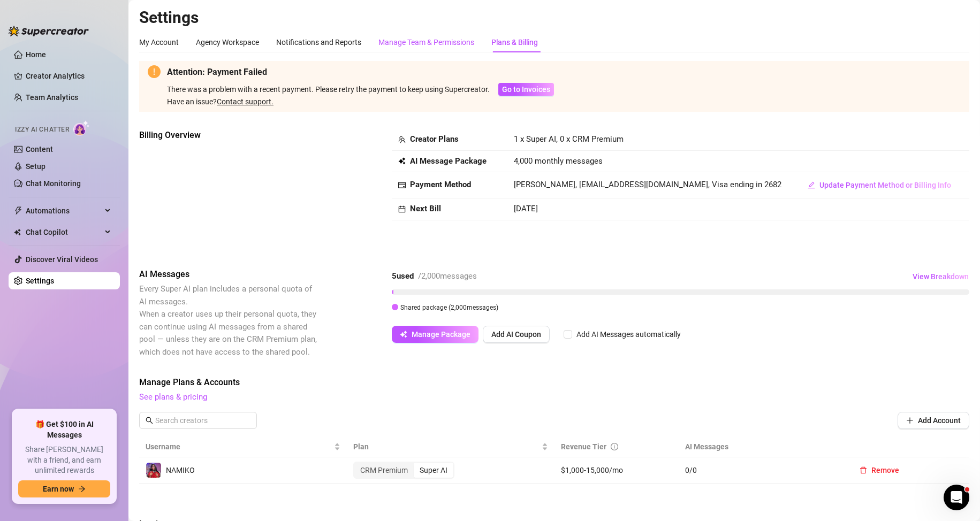
click at [464, 42] on div "Manage Team & Permissions" at bounding box center [426, 42] width 96 height 12
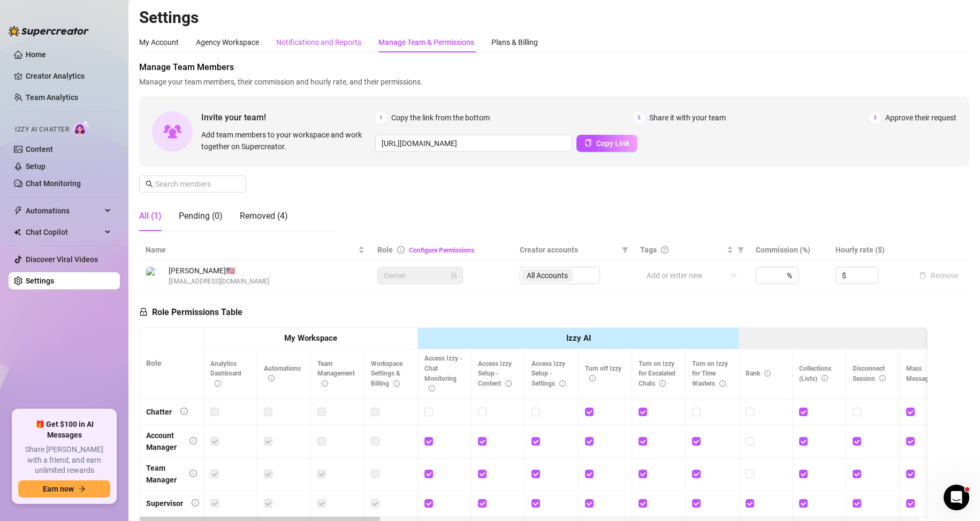
click at [322, 44] on div "Notifications and Reports" at bounding box center [318, 42] width 85 height 12
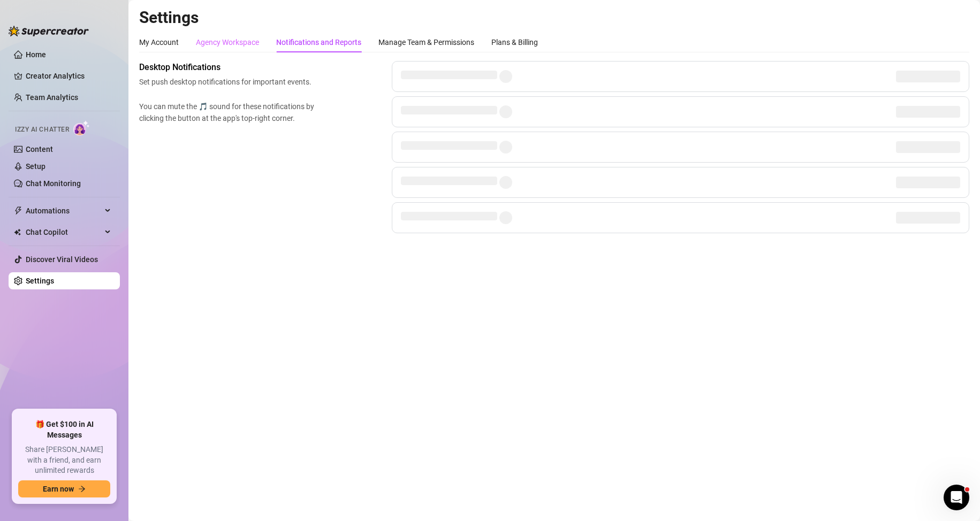
click at [215, 49] on div "Agency Workspace" at bounding box center [227, 42] width 63 height 20
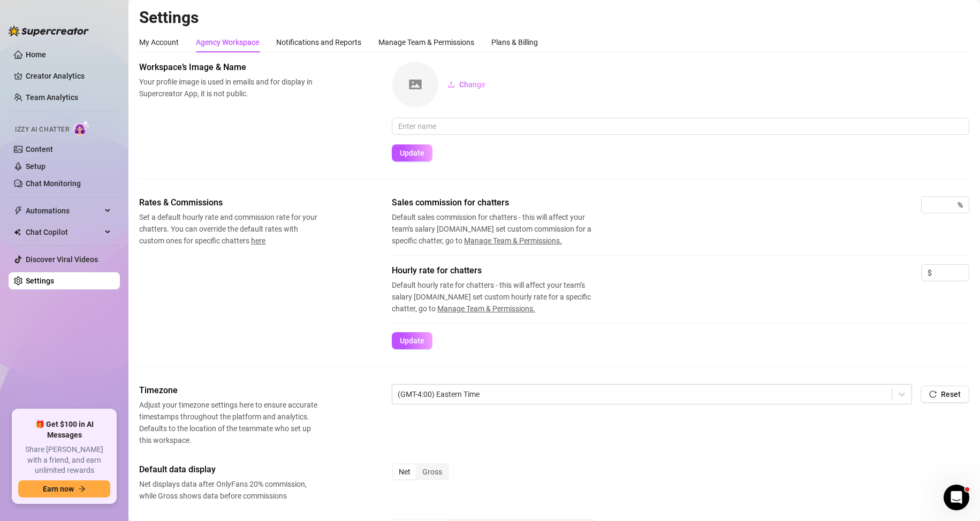
click at [327, 292] on div "Rates & Commissions Set a default hourly rate and commission rate for your chat…" at bounding box center [554, 272] width 830 height 153
click at [163, 46] on div "My Account" at bounding box center [159, 42] width 40 height 12
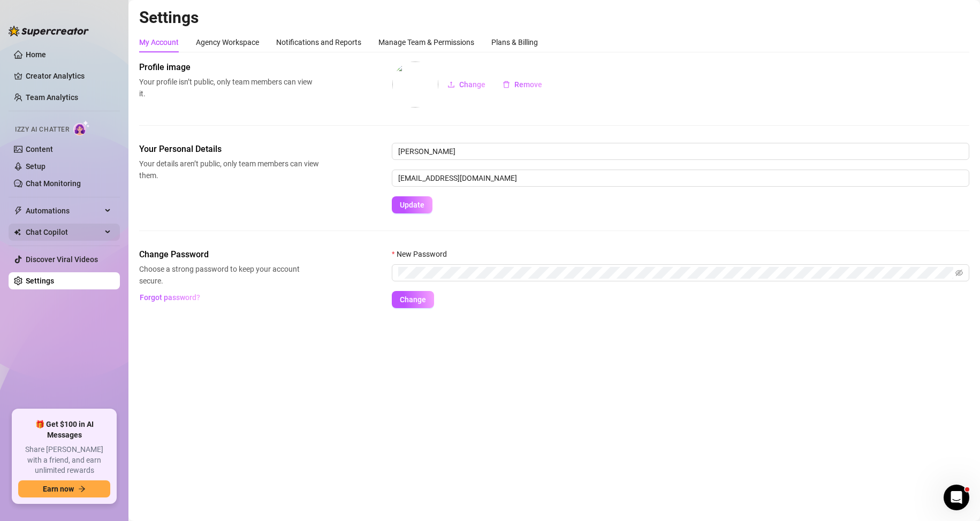
click at [70, 227] on span "Chat Copilot" at bounding box center [64, 232] width 76 height 17
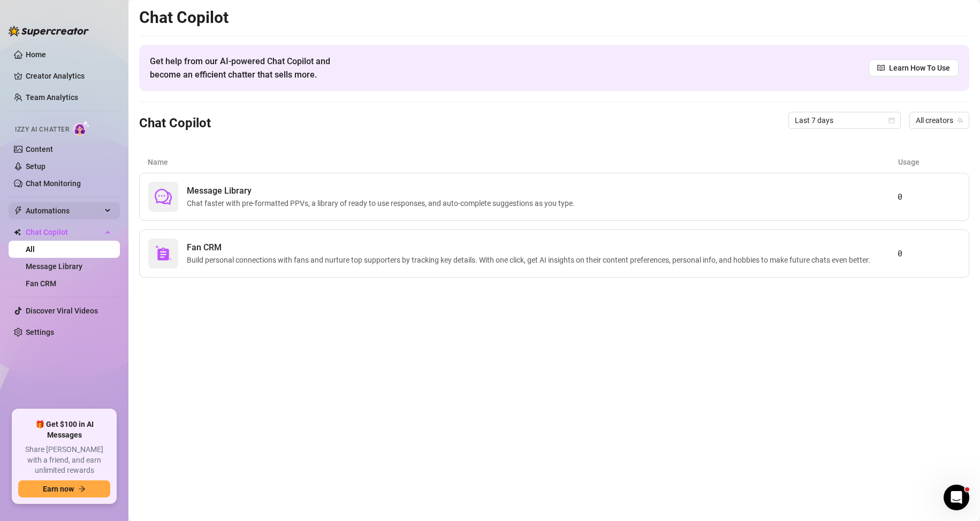
click at [77, 217] on span "Automations" at bounding box center [64, 210] width 76 height 17
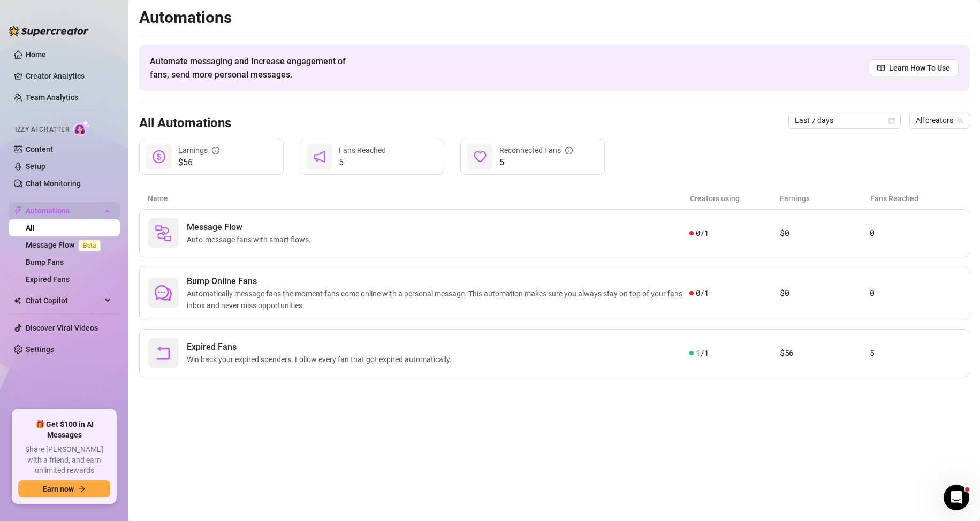
click at [115, 210] on div "Automations" at bounding box center [64, 210] width 111 height 17
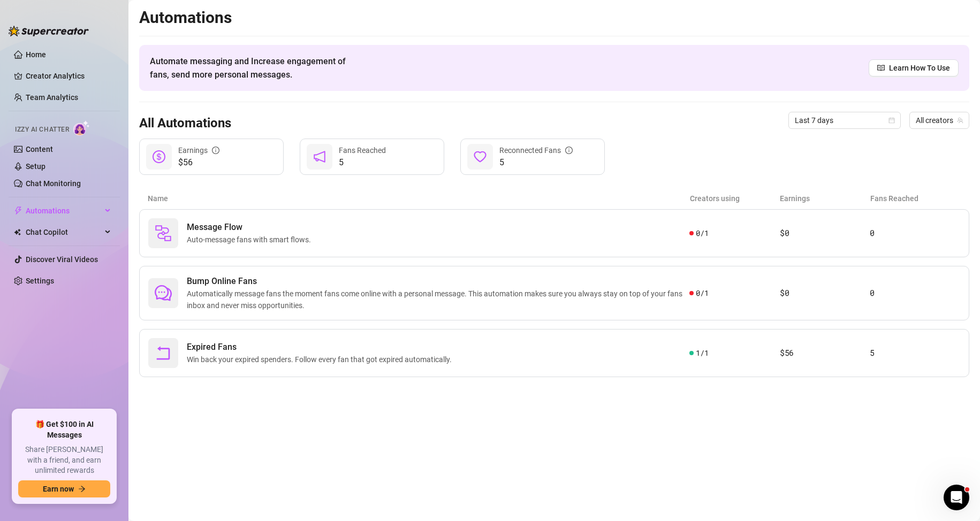
click at [207, 153] on div "Earnings" at bounding box center [198, 151] width 41 height 12
click at [63, 138] on div "Izzy AI Chatter" at bounding box center [62, 128] width 113 height 24
click at [53, 145] on link "Content" at bounding box center [39, 149] width 27 height 9
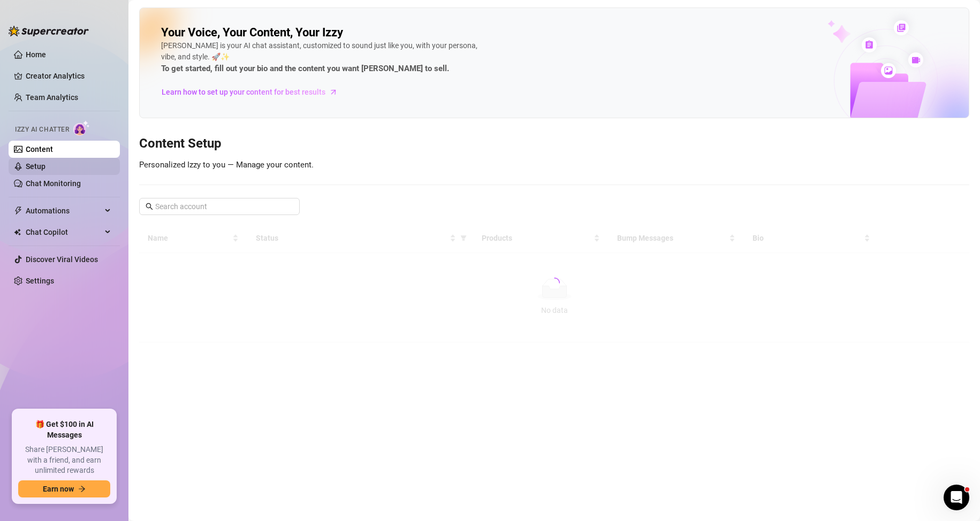
click at [45, 169] on link "Setup" at bounding box center [36, 166] width 20 height 9
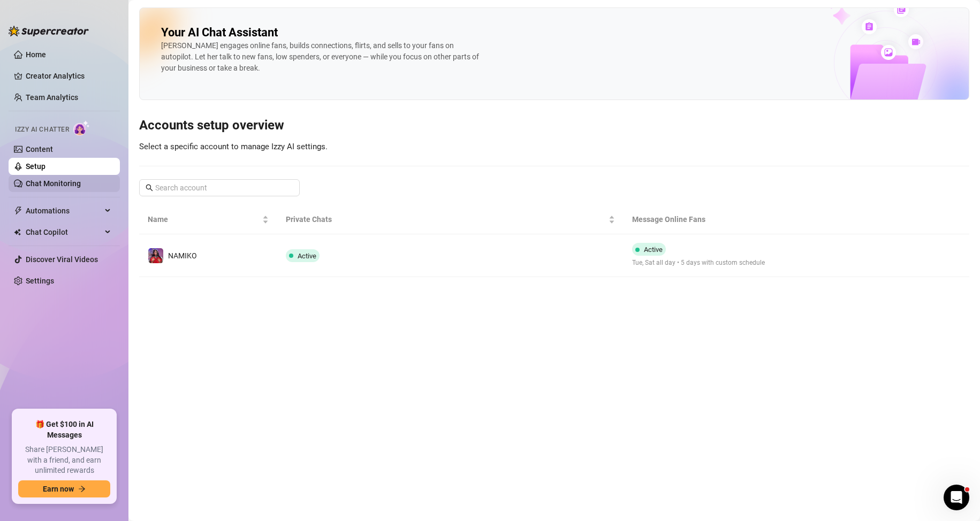
click at [80, 184] on link "Chat Monitoring" at bounding box center [53, 183] width 55 height 9
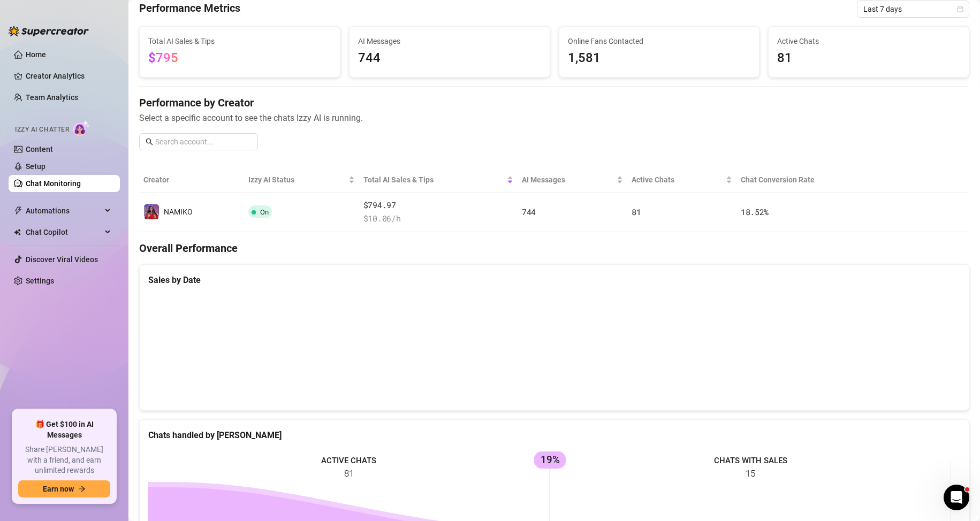
scroll to position [161, 0]
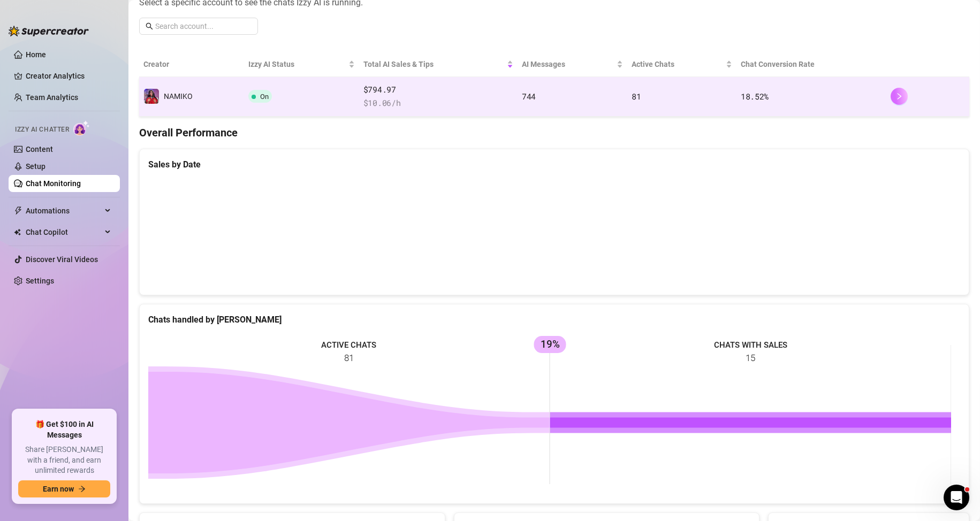
click at [896, 95] on icon "right" at bounding box center [899, 96] width 7 height 7
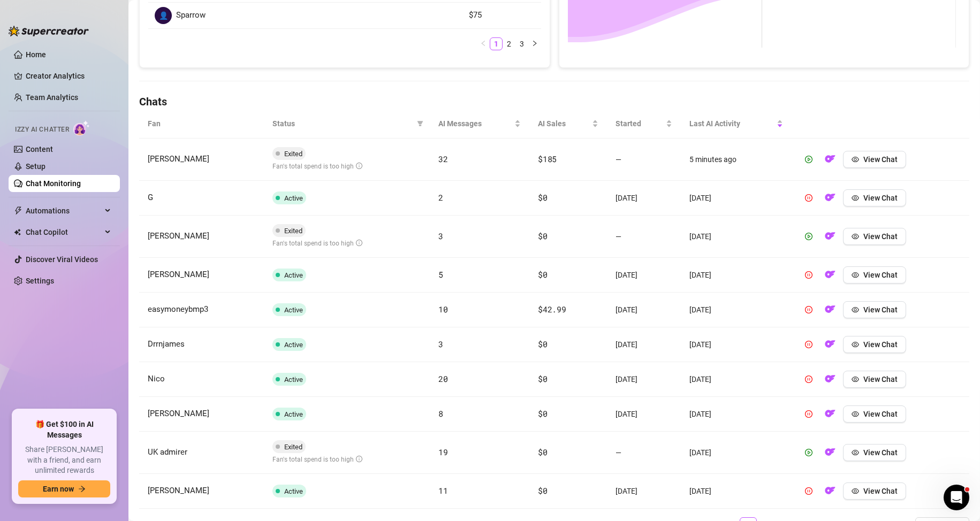
scroll to position [321, 0]
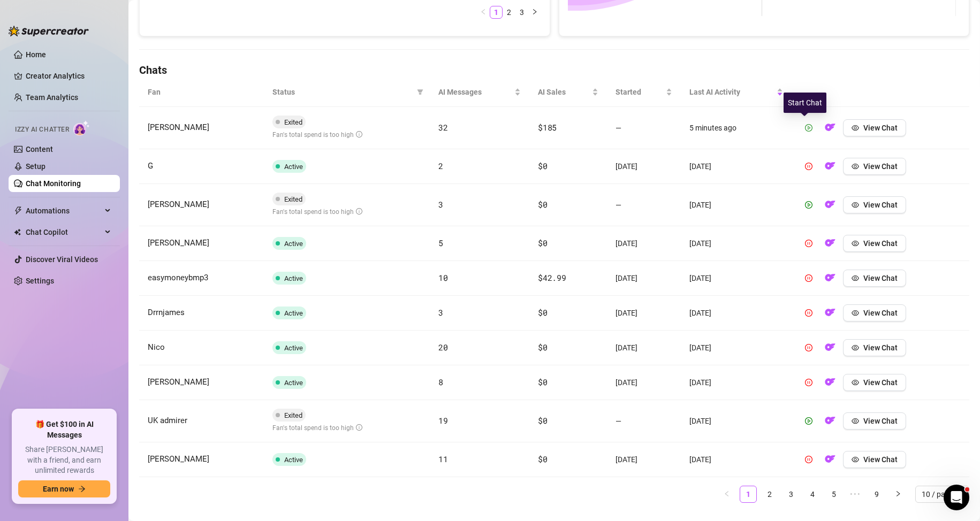
click at [805, 127] on icon "play-circle" at bounding box center [808, 127] width 7 height 7
click at [808, 204] on icon "play-circle" at bounding box center [809, 205] width 3 height 4
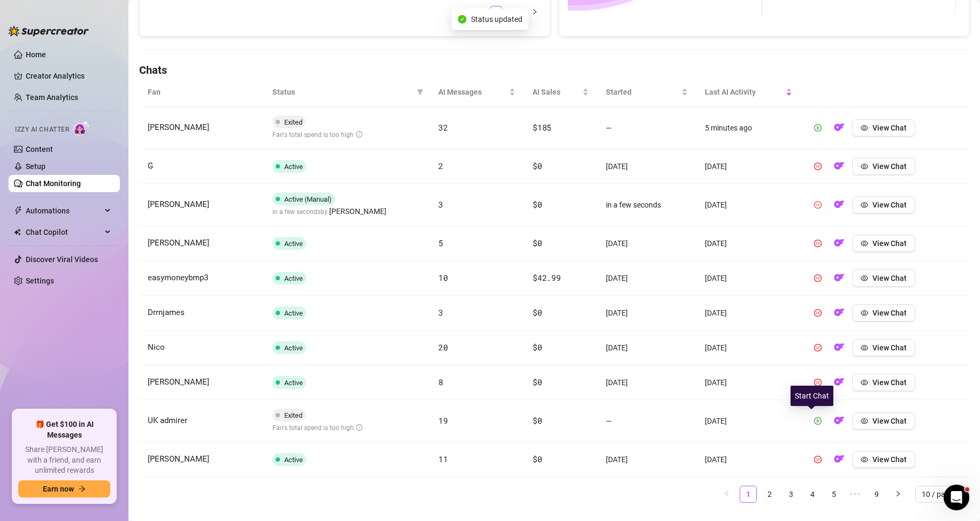
click at [813, 416] on button "button" at bounding box center [817, 421] width 17 height 17
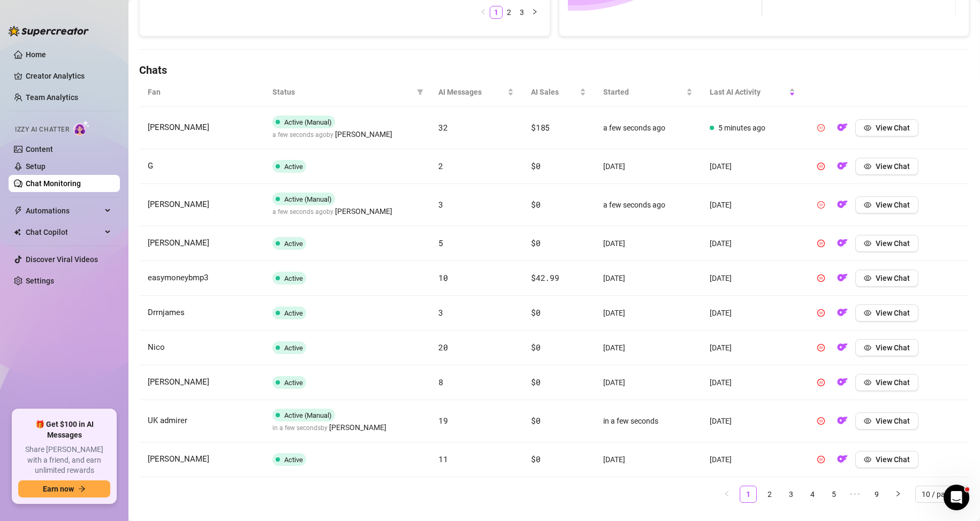
click at [380, 93] on span "Status" at bounding box center [342, 92] width 140 height 12
click at [293, 89] on span "Status" at bounding box center [342, 92] width 140 height 12
click at [890, 495] on button "button" at bounding box center [898, 494] width 17 height 17
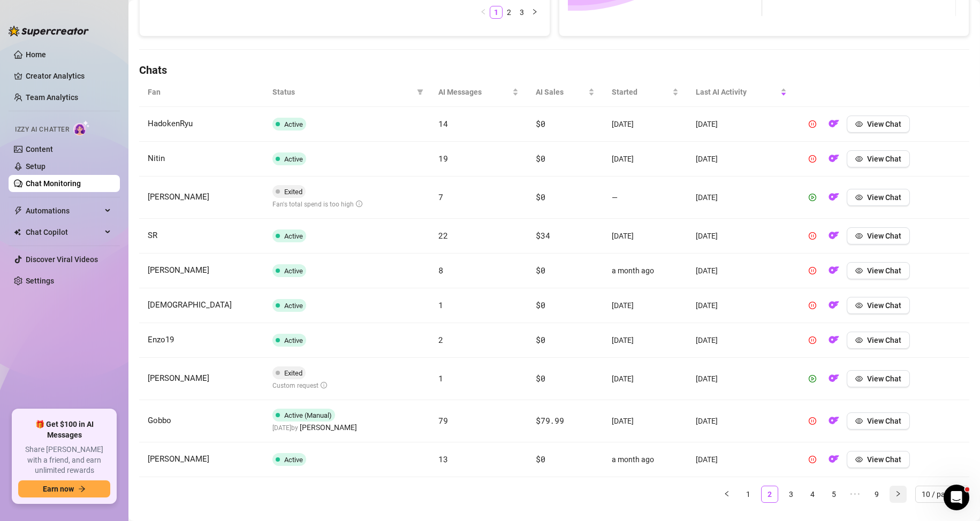
click at [890, 495] on button "button" at bounding box center [898, 494] width 17 height 17
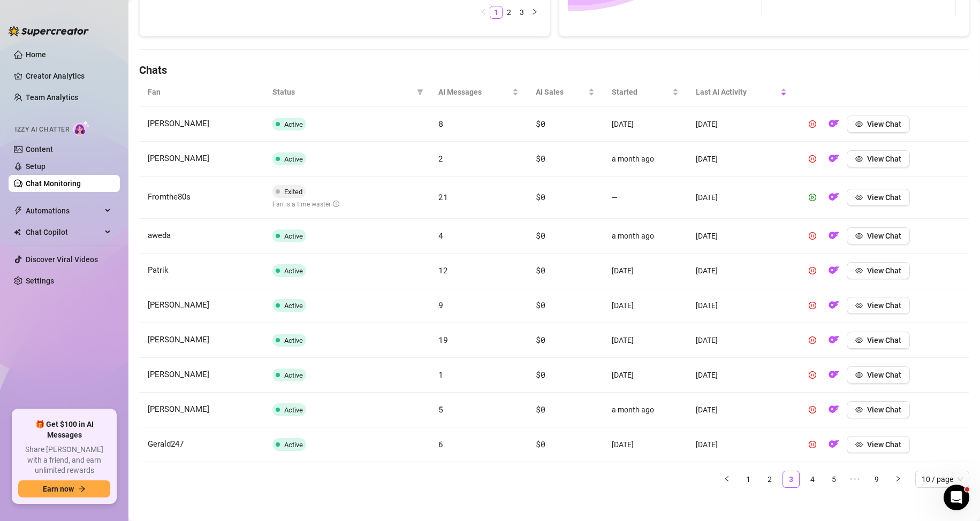
click at [718, 480] on button "button" at bounding box center [726, 479] width 17 height 17
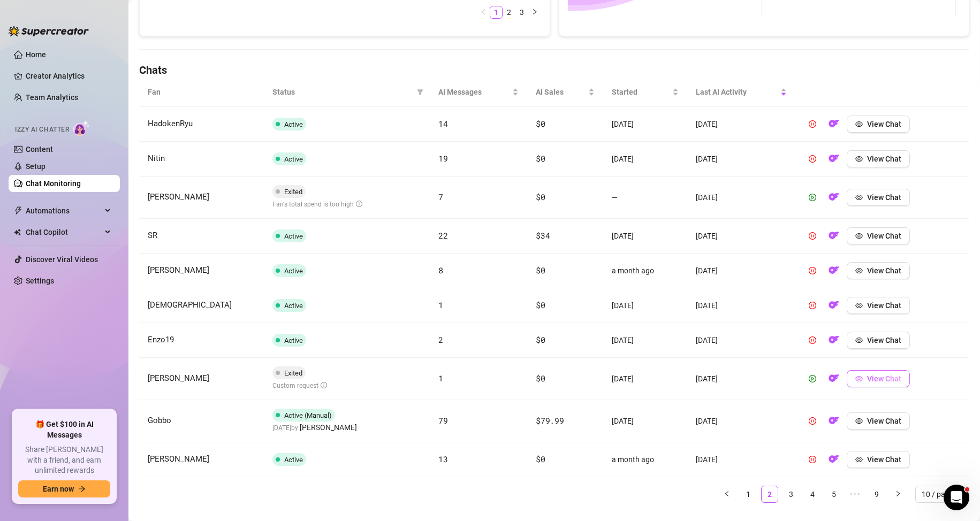
click at [855, 375] on icon "eye" at bounding box center [858, 378] width 7 height 7
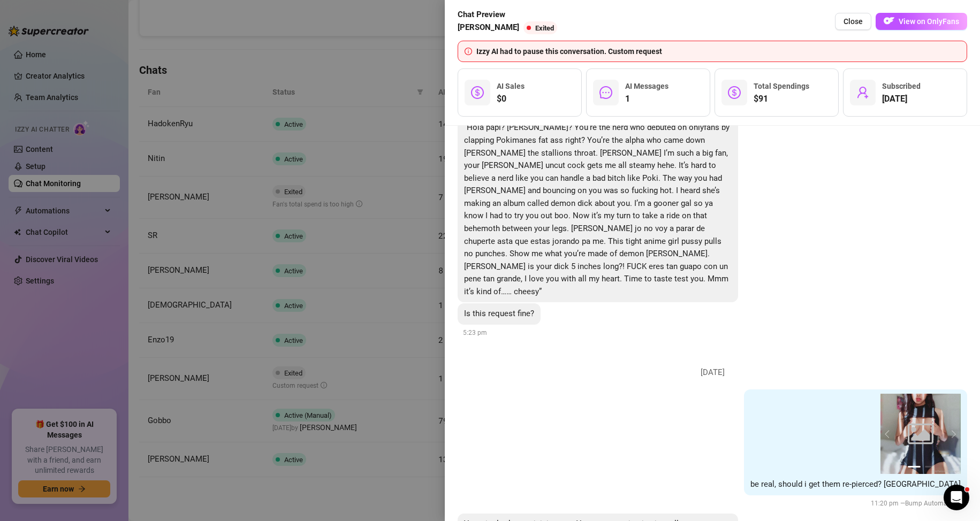
scroll to position [2884, 0]
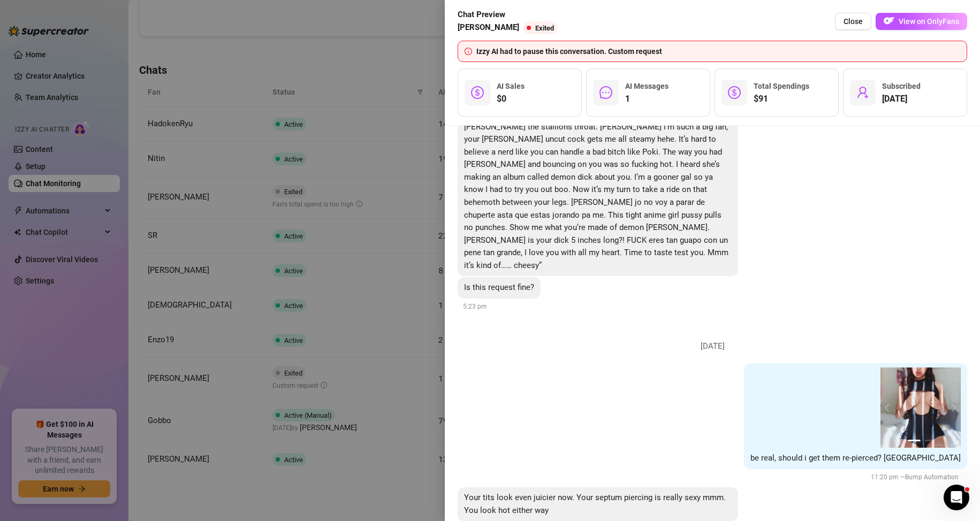
click at [406, 315] on div at bounding box center [490, 260] width 980 height 521
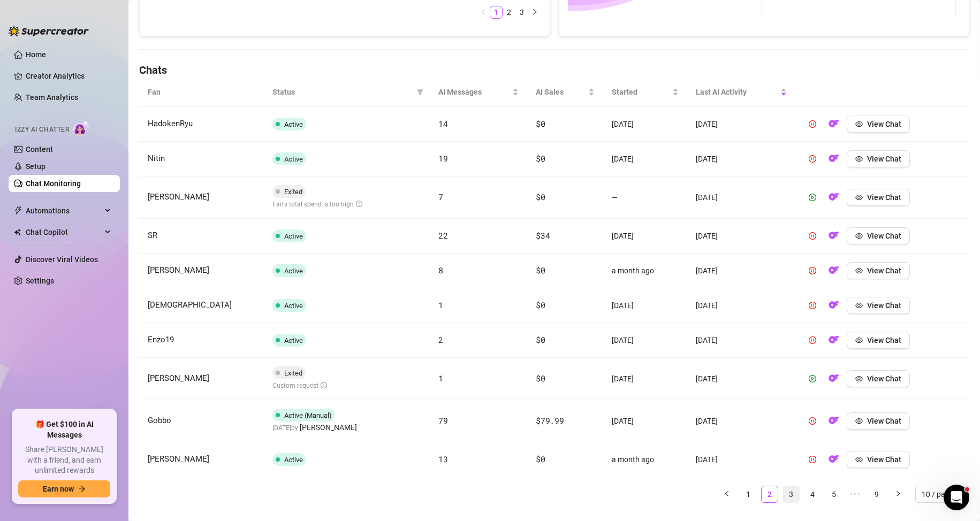
click at [783, 491] on link "3" at bounding box center [791, 495] width 16 height 16
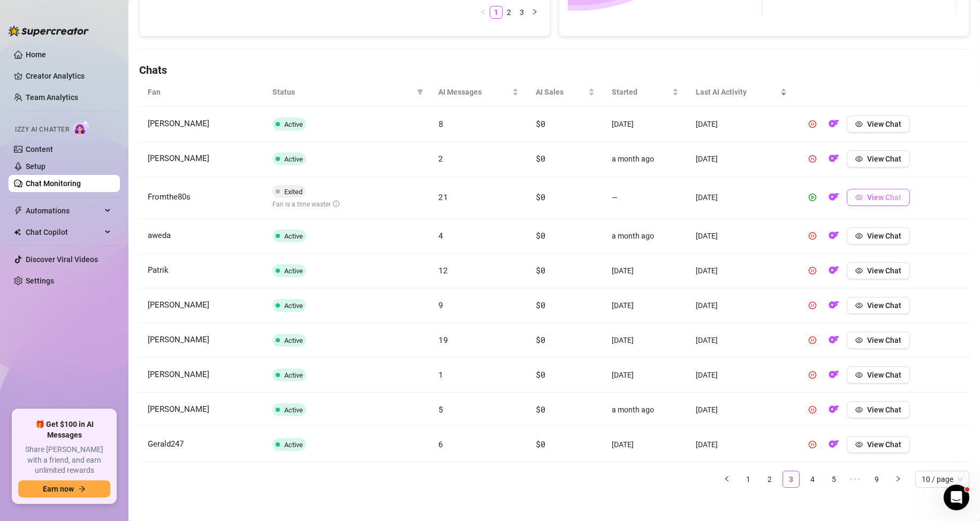
click at [884, 200] on span "View Chat" at bounding box center [884, 197] width 34 height 9
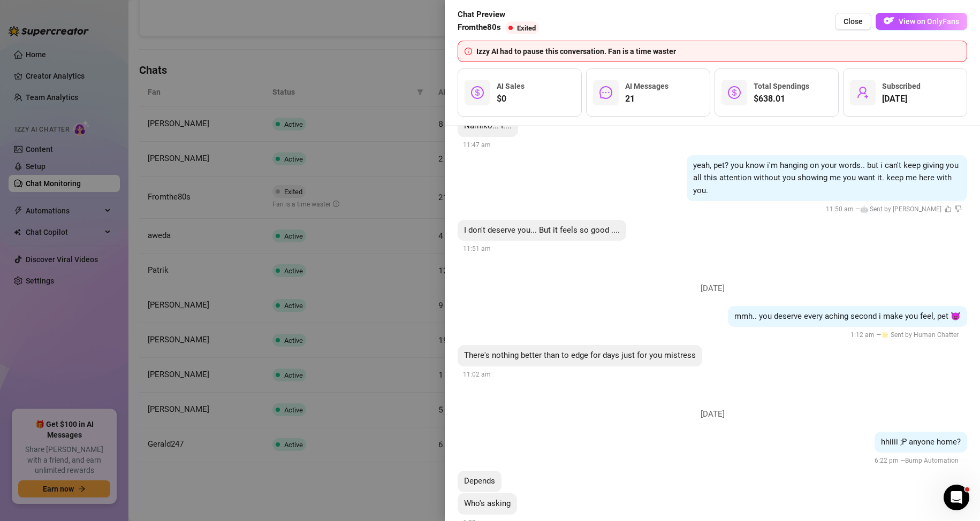
scroll to position [2937, 0]
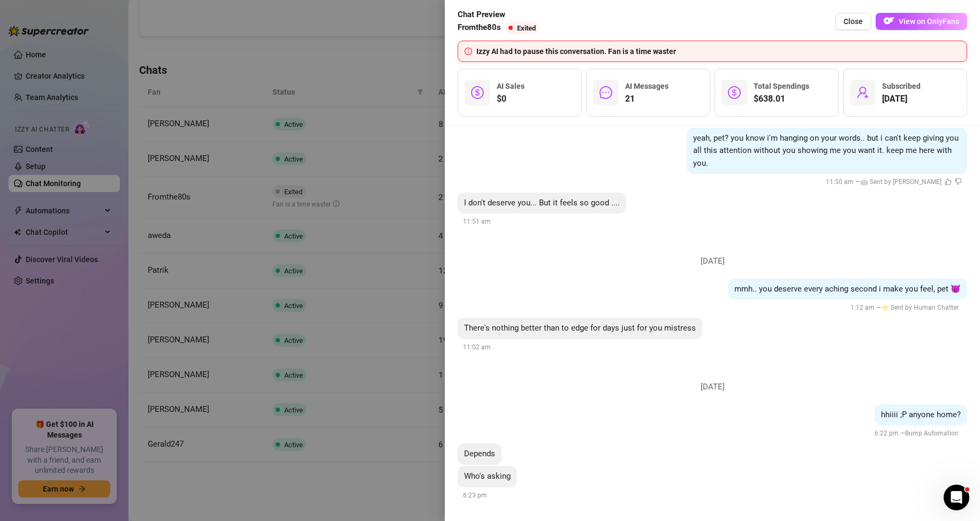
click at [249, 265] on div at bounding box center [490, 260] width 980 height 521
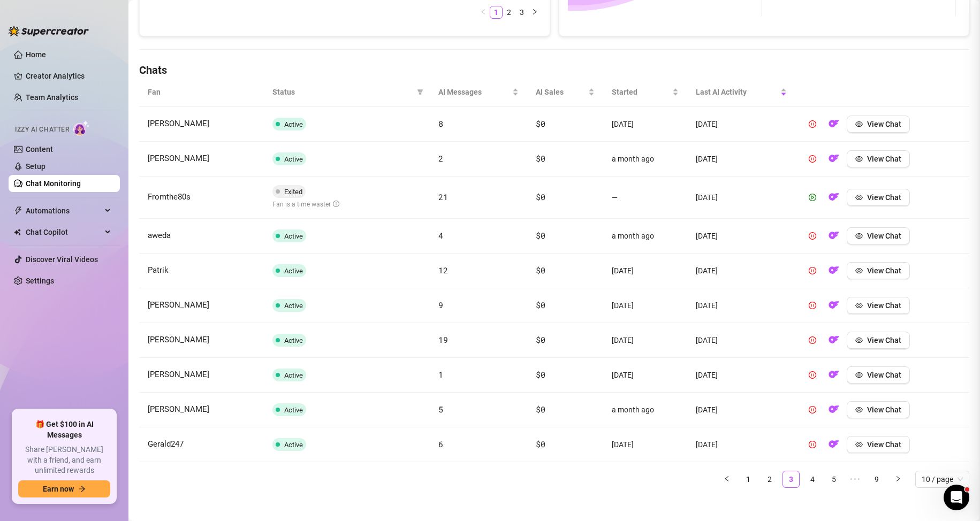
scroll to position [0, 0]
click at [805, 474] on link "4" at bounding box center [813, 480] width 16 height 16
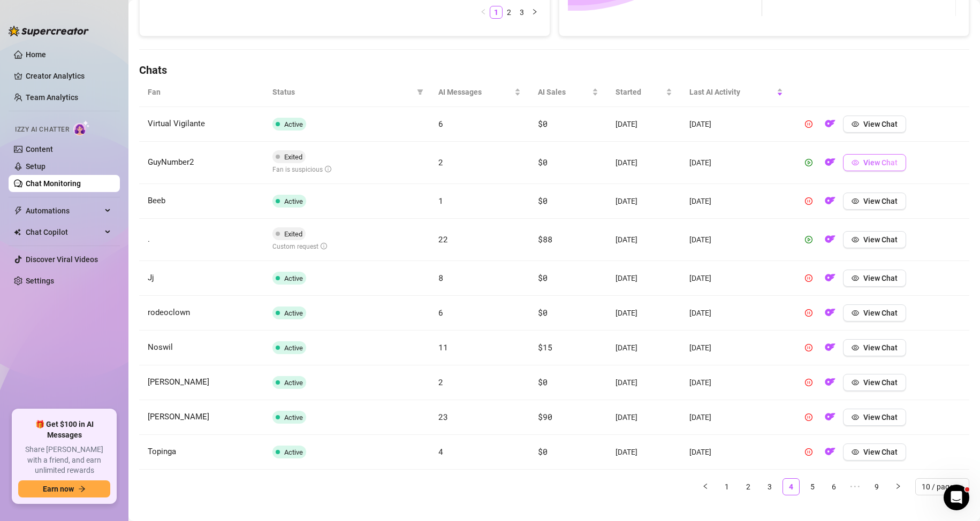
click at [865, 157] on button "View Chat" at bounding box center [874, 162] width 63 height 17
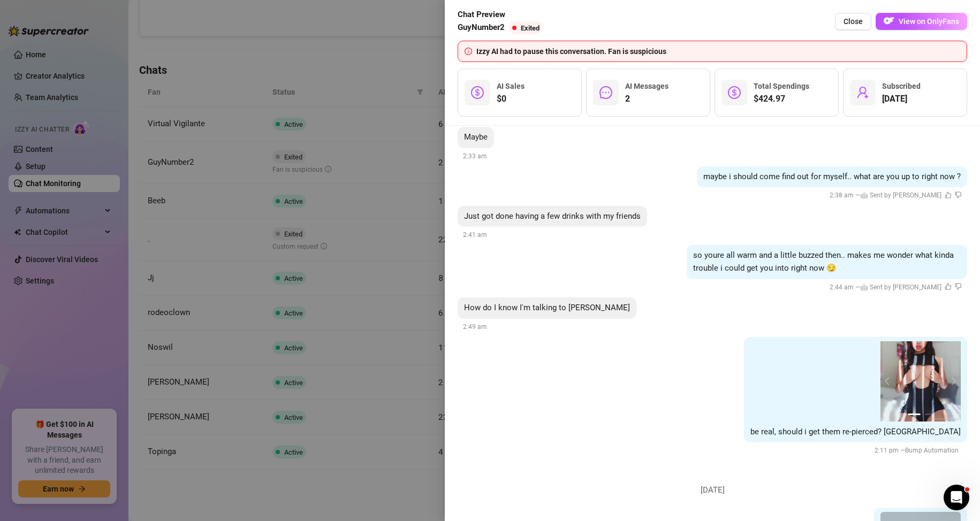
scroll to position [665, 0]
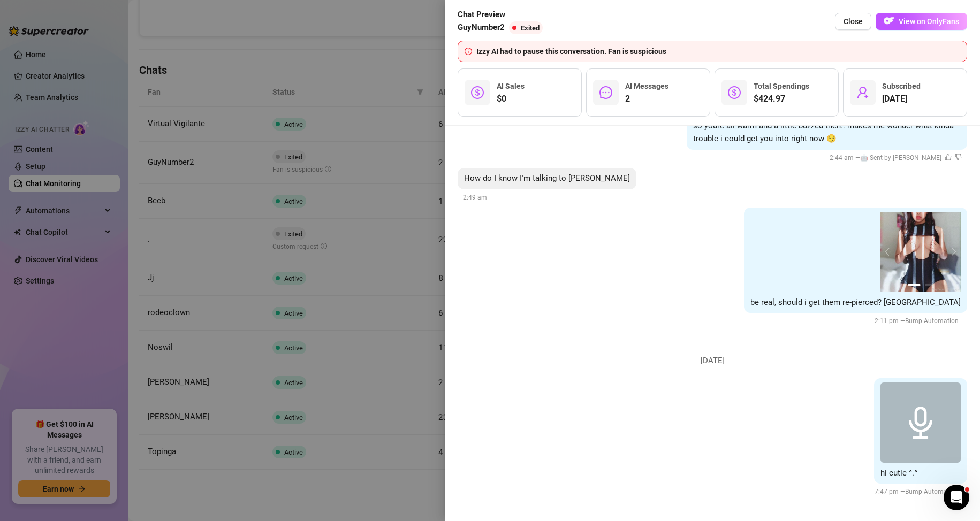
click at [802, 398] on div "hi cutie ^.^ 7:47 pm — Bump Automation" at bounding box center [713, 438] width 510 height 120
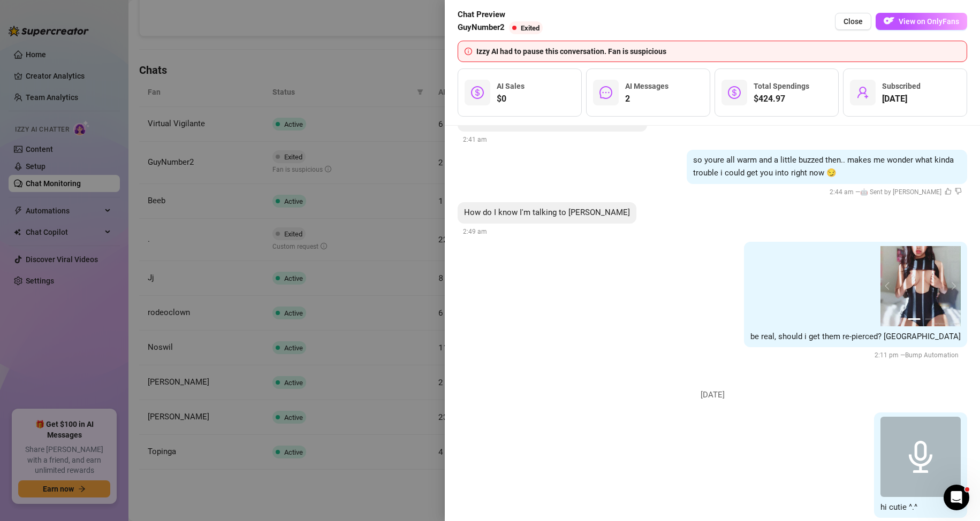
scroll to position [611, 0]
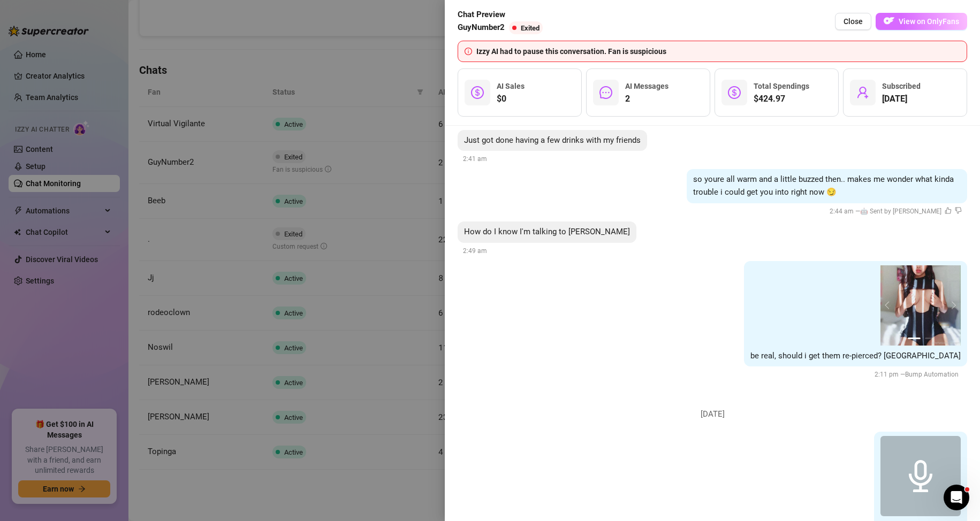
click at [903, 24] on span "View on OnlyFans" at bounding box center [929, 21] width 60 height 9
click at [390, 54] on div at bounding box center [490, 260] width 980 height 521
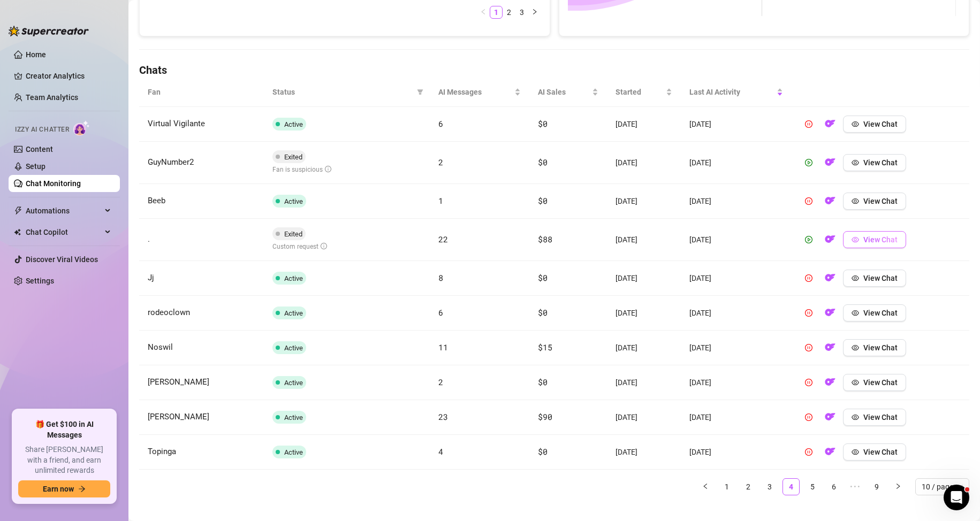
click at [852, 238] on icon "eye" at bounding box center [855, 239] width 7 height 7
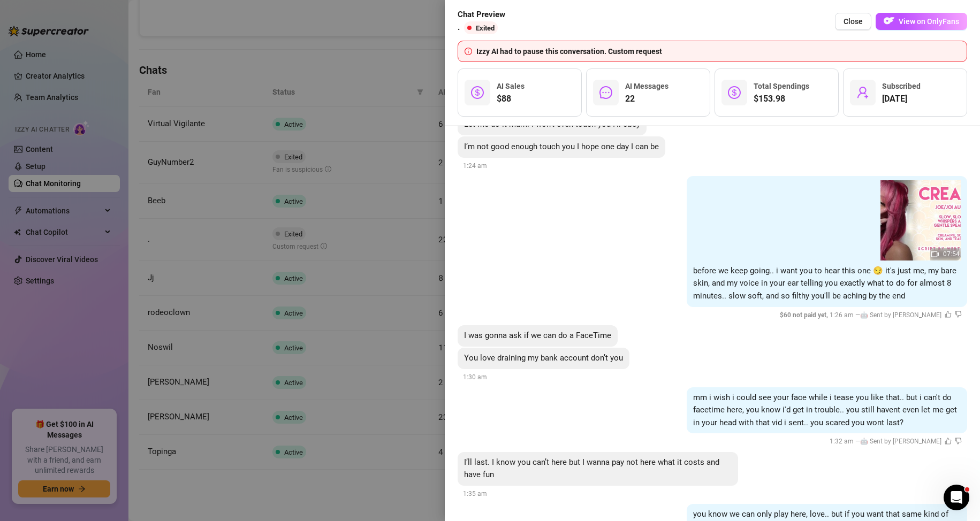
scroll to position [4265, 0]
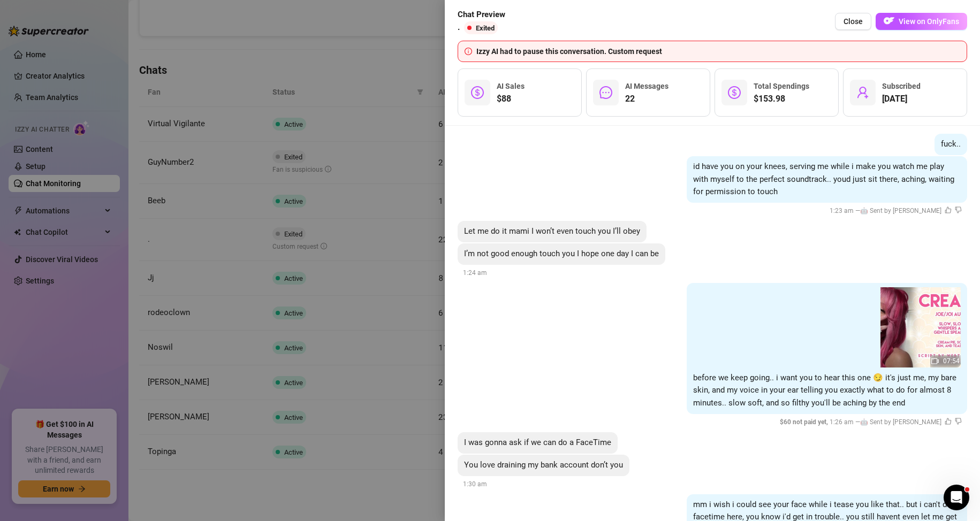
click at [430, 71] on div at bounding box center [490, 260] width 980 height 521
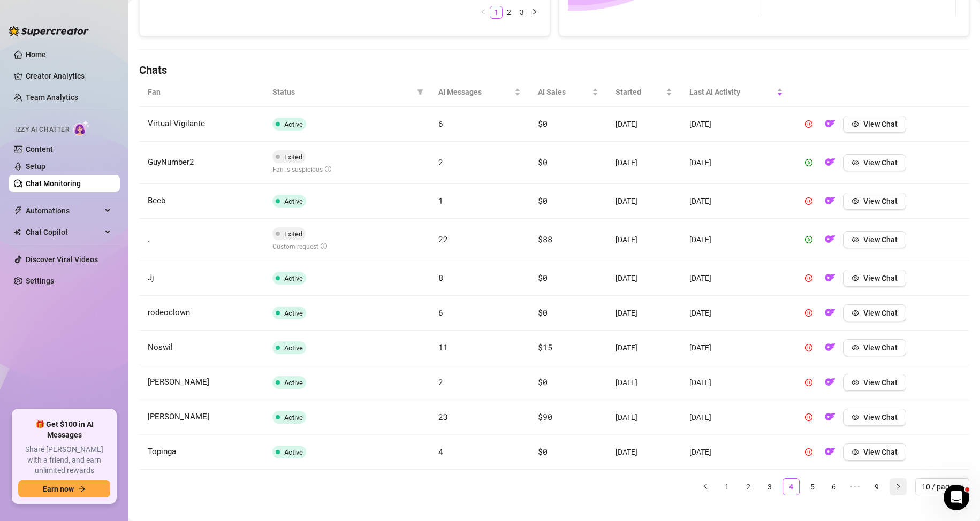
click at [895, 484] on icon "right" at bounding box center [898, 486] width 6 height 6
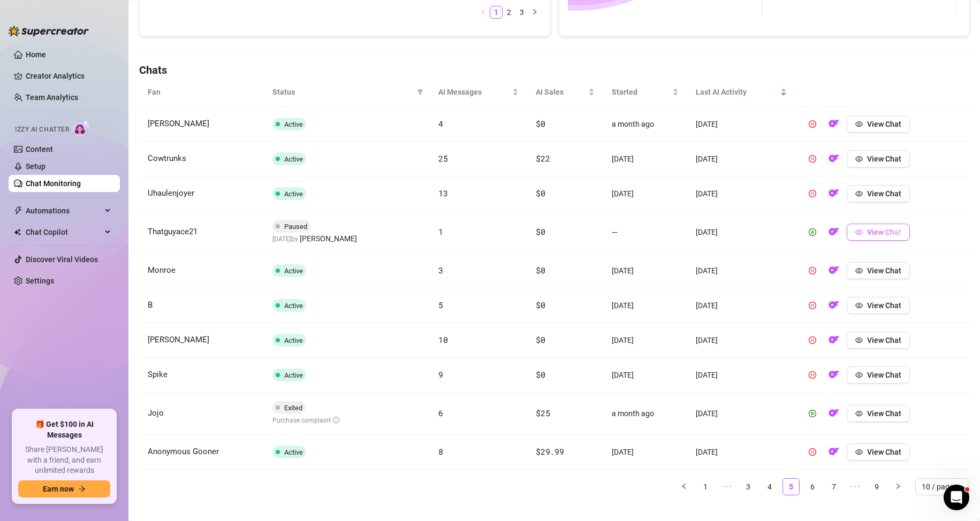
click at [867, 230] on span "View Chat" at bounding box center [884, 232] width 34 height 9
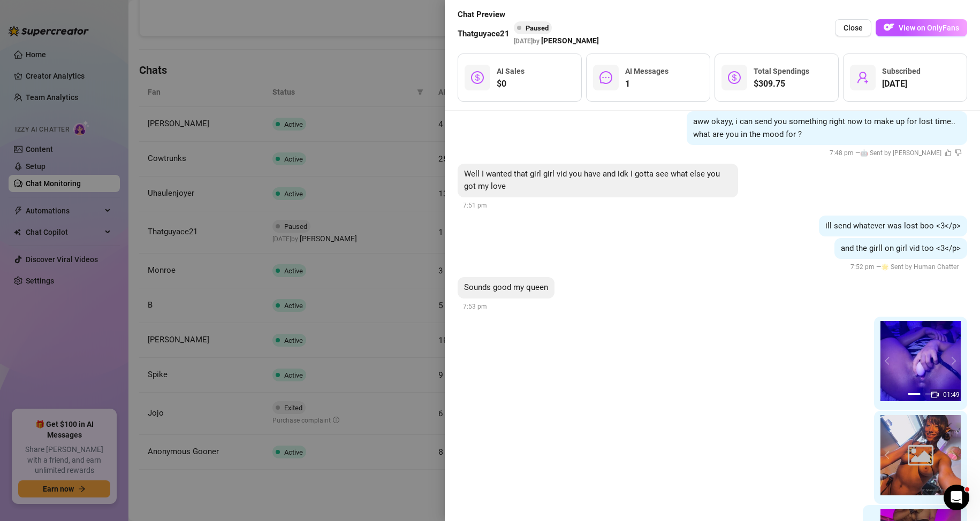
scroll to position [71, 0]
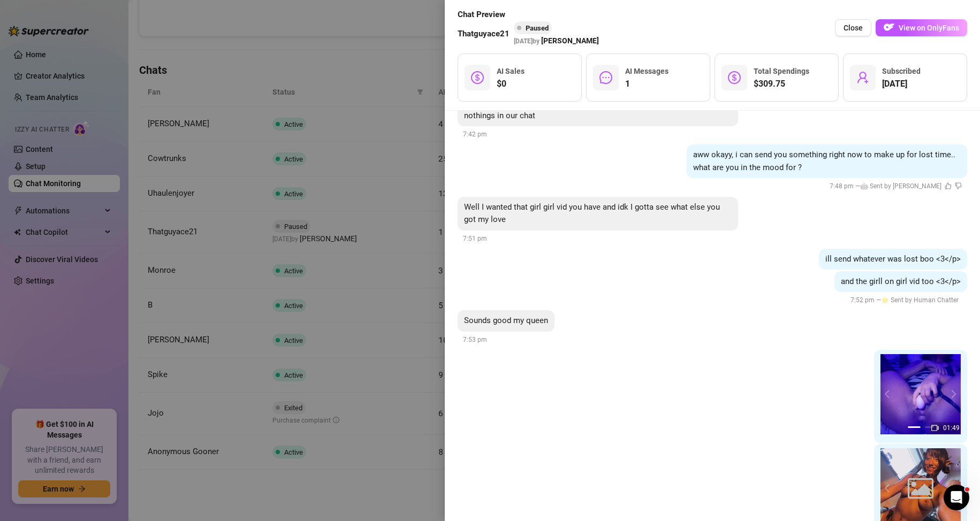
click at [278, 197] on div at bounding box center [490, 260] width 980 height 521
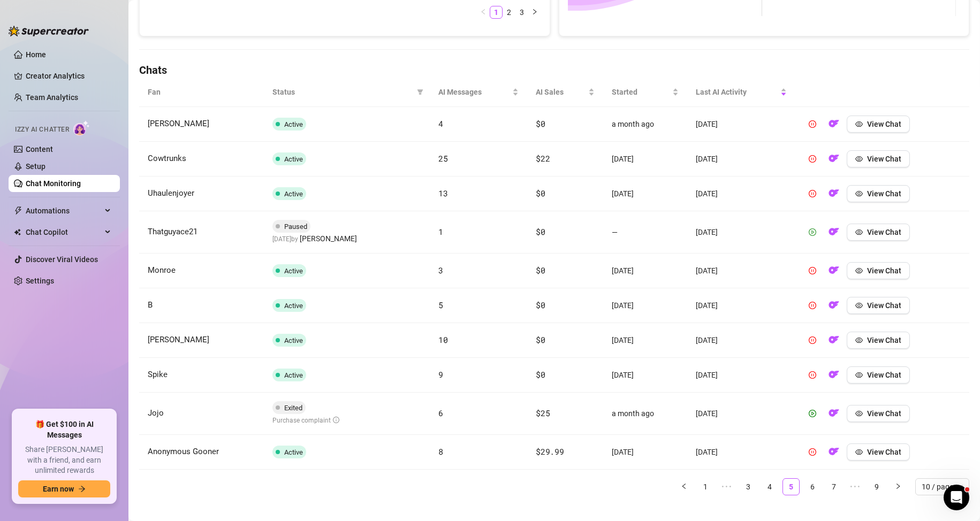
click at [809, 231] on icon "play-circle" at bounding box center [812, 232] width 7 height 7
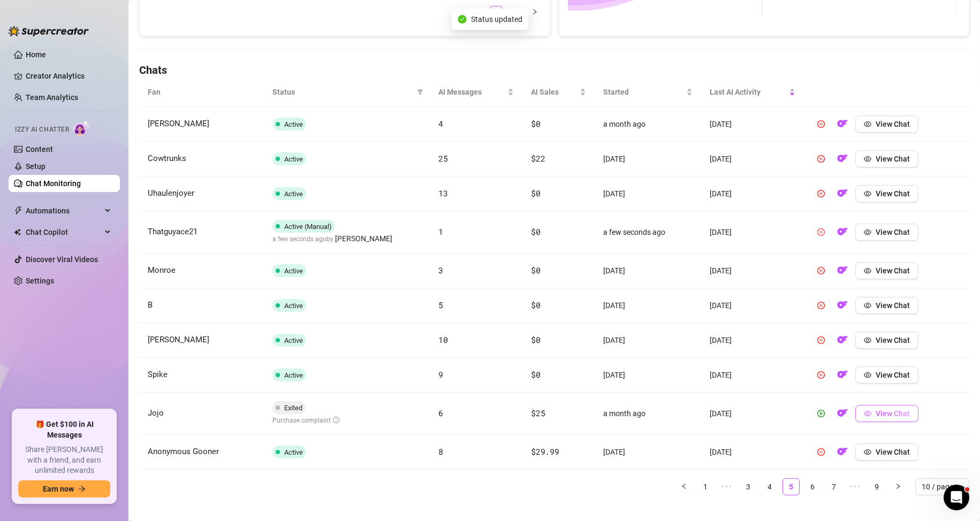
click at [894, 420] on button "View Chat" at bounding box center [886, 413] width 63 height 17
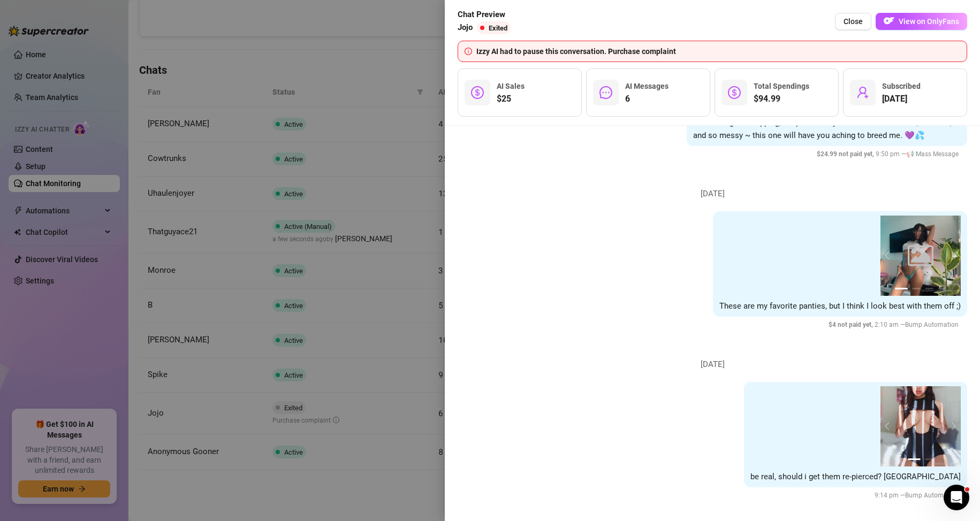
scroll to position [1569, 0]
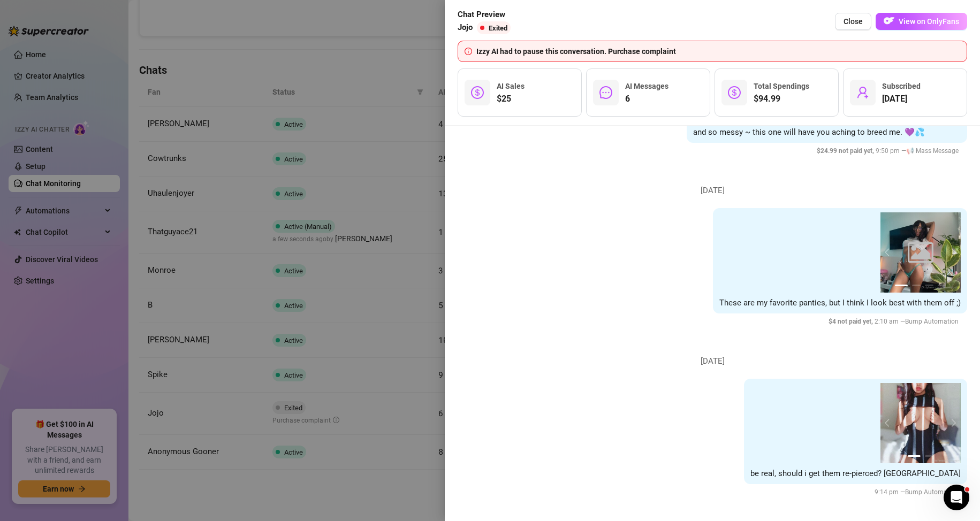
click at [337, 379] on div at bounding box center [490, 260] width 980 height 521
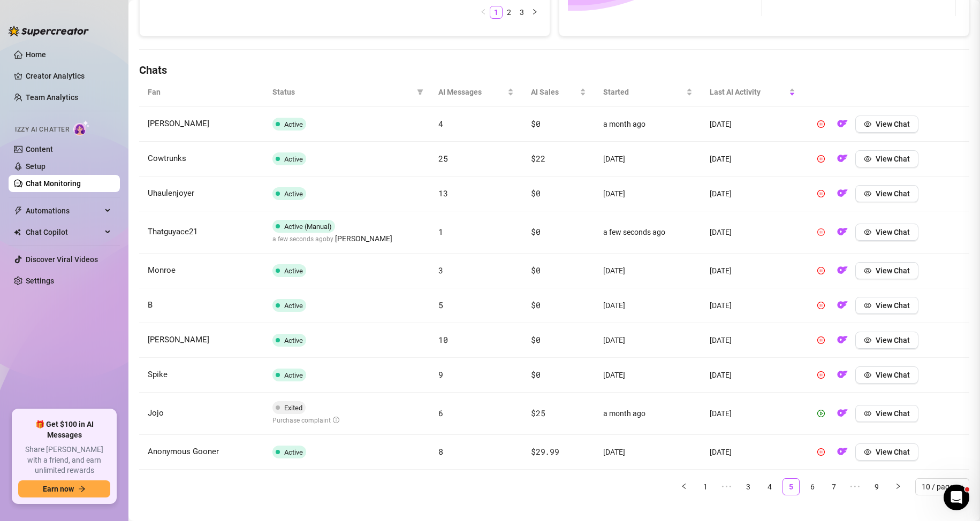
scroll to position [0, 0]
click at [820, 414] on icon "play-circle" at bounding box center [821, 414] width 3 height 4
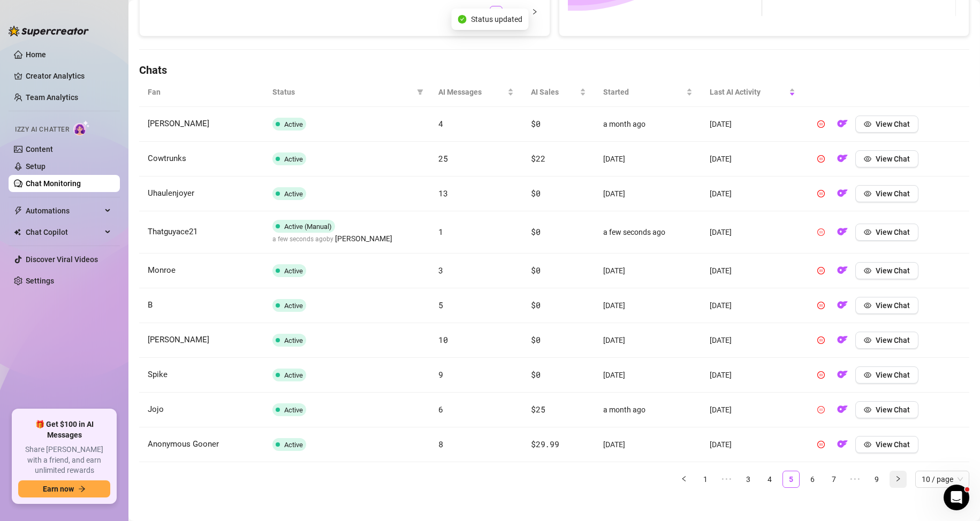
click at [890, 483] on button "button" at bounding box center [898, 479] width 17 height 17
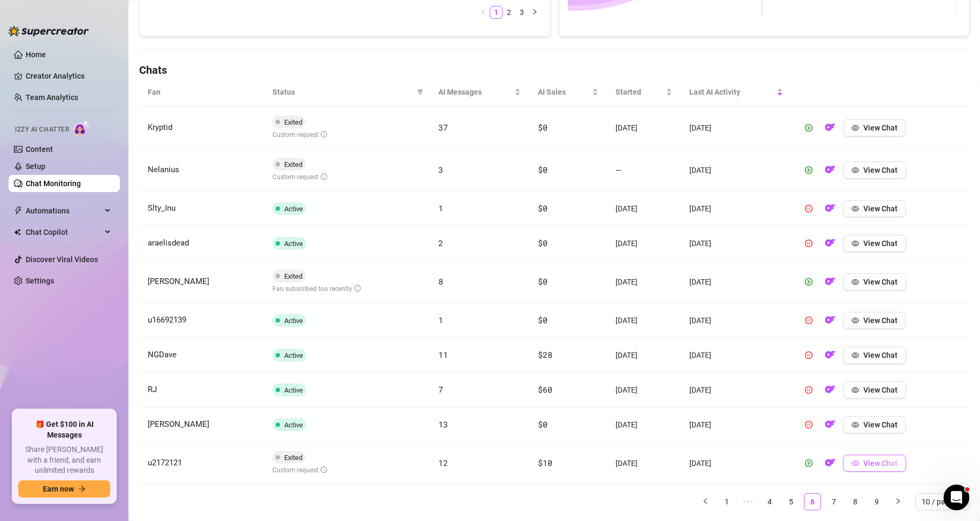
click at [881, 468] on span "View Chat" at bounding box center [880, 463] width 34 height 9
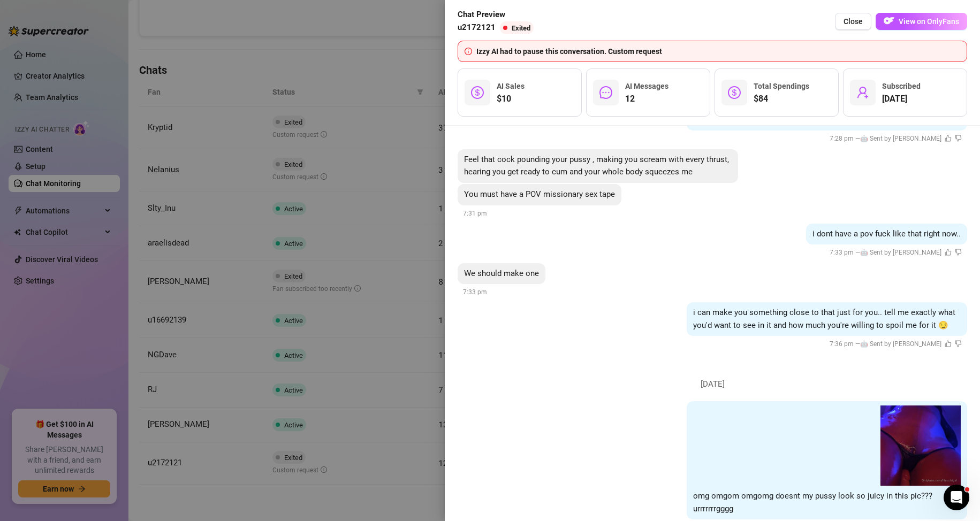
scroll to position [1476, 0]
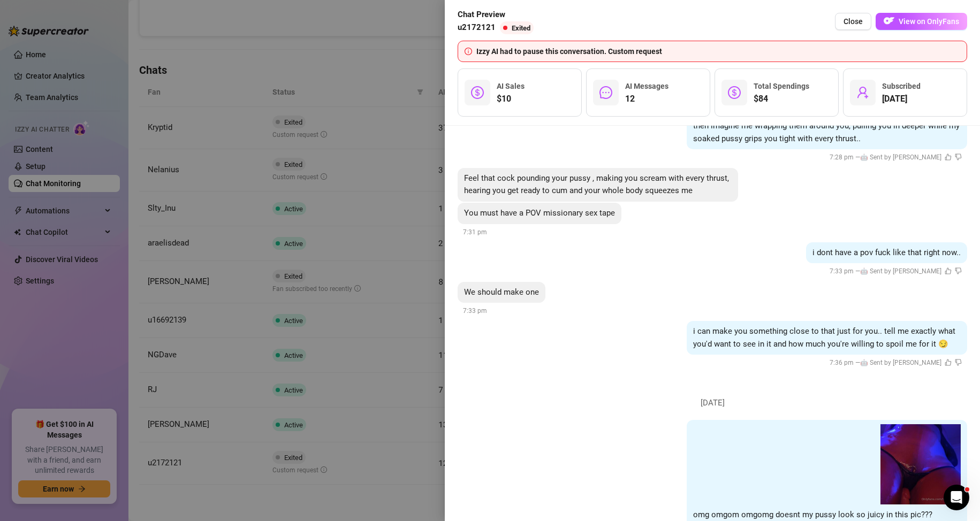
click at [411, 262] on div at bounding box center [490, 260] width 980 height 521
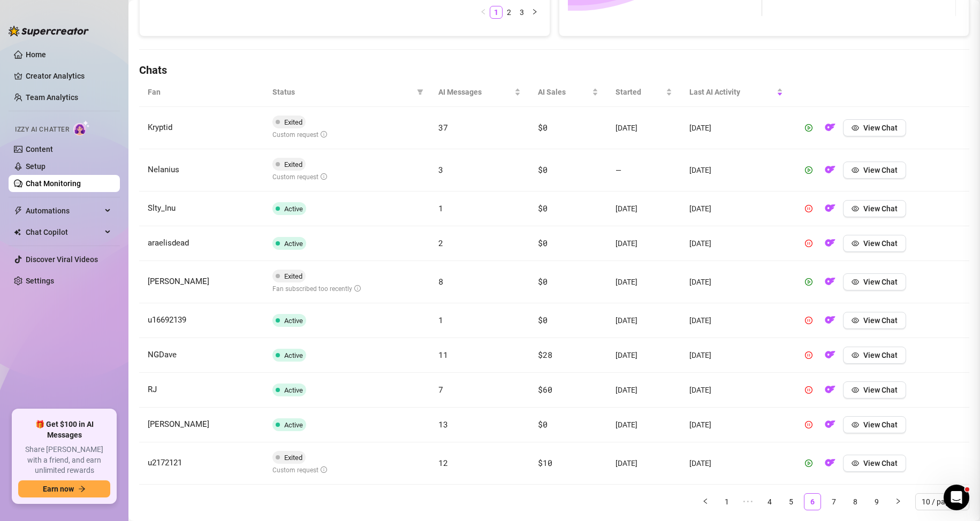
scroll to position [0, 0]
click at [829, 504] on link "7" at bounding box center [834, 502] width 16 height 16
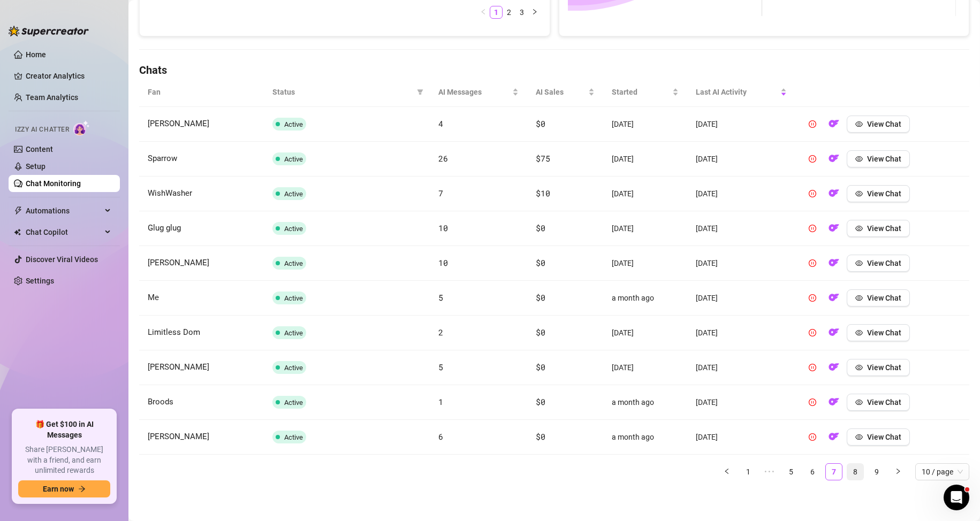
click at [847, 471] on link "8" at bounding box center [855, 472] width 16 height 16
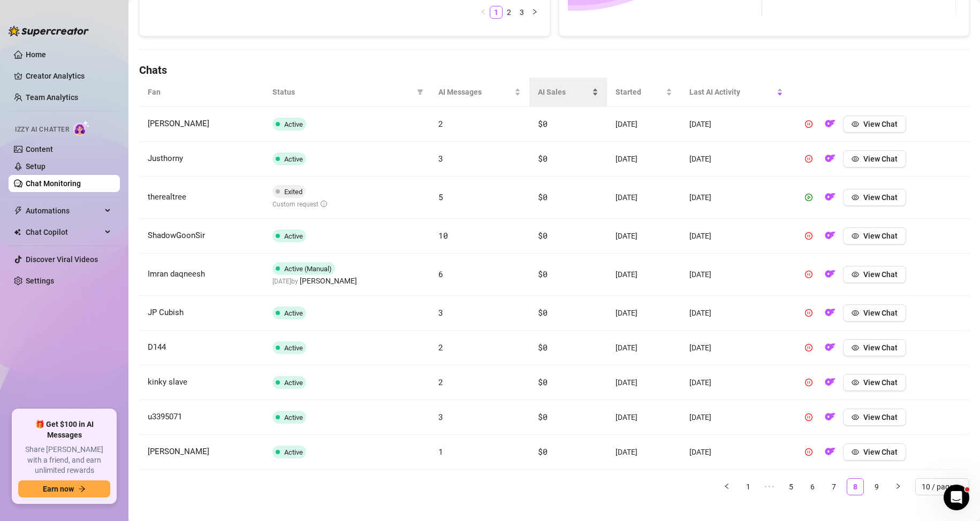
click at [561, 91] on span "AI Sales" at bounding box center [563, 92] width 51 height 12
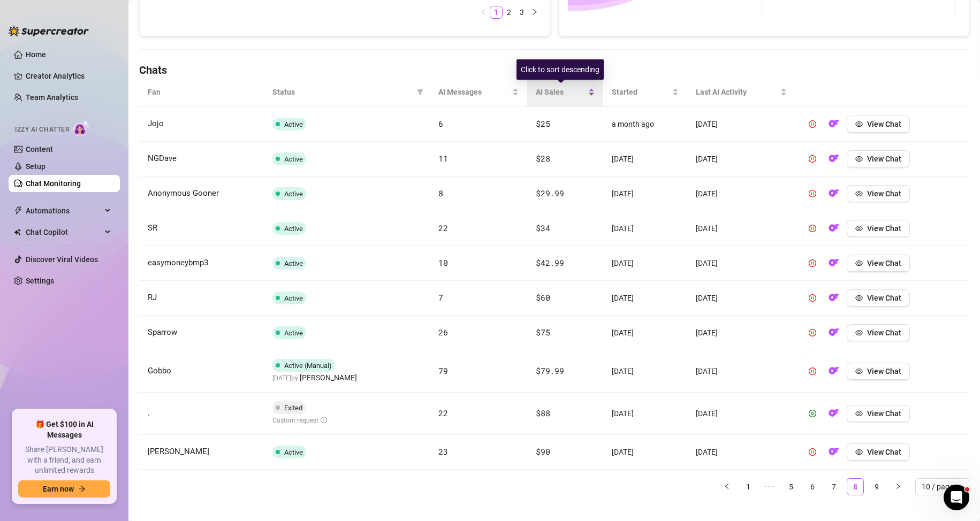
click at [561, 91] on span "AI Sales" at bounding box center [561, 92] width 50 height 12
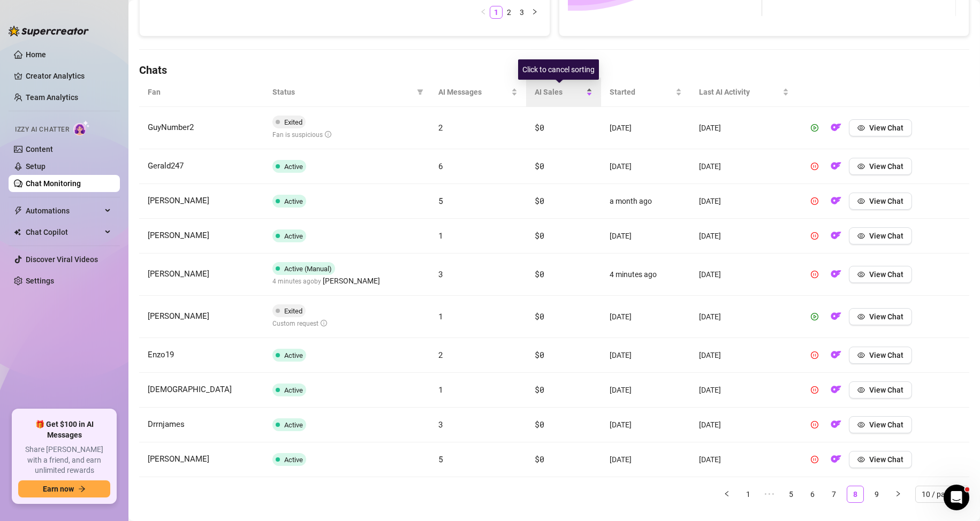
click at [561, 91] on span "AI Sales" at bounding box center [559, 92] width 49 height 12
click at [561, 93] on span "AI Sales" at bounding box center [559, 92] width 49 height 12
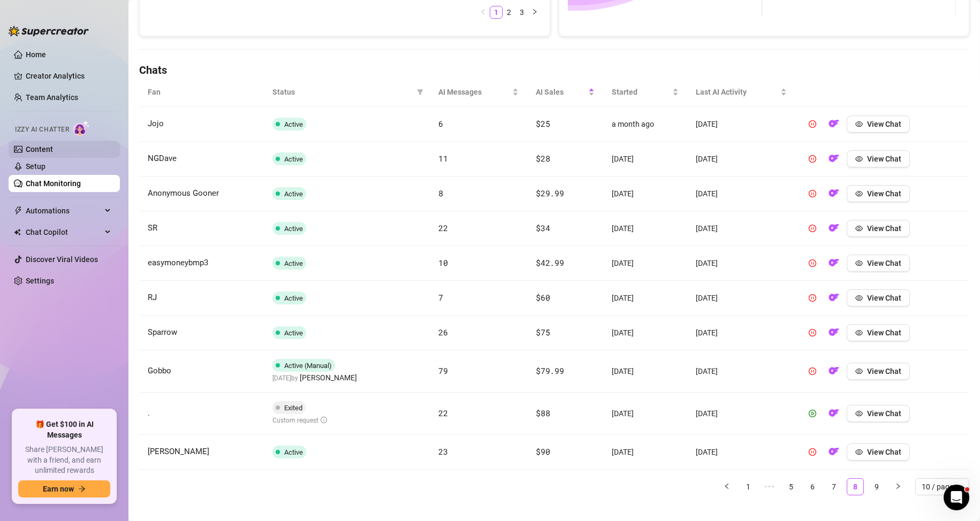
click at [53, 145] on link "Content" at bounding box center [39, 149] width 27 height 9
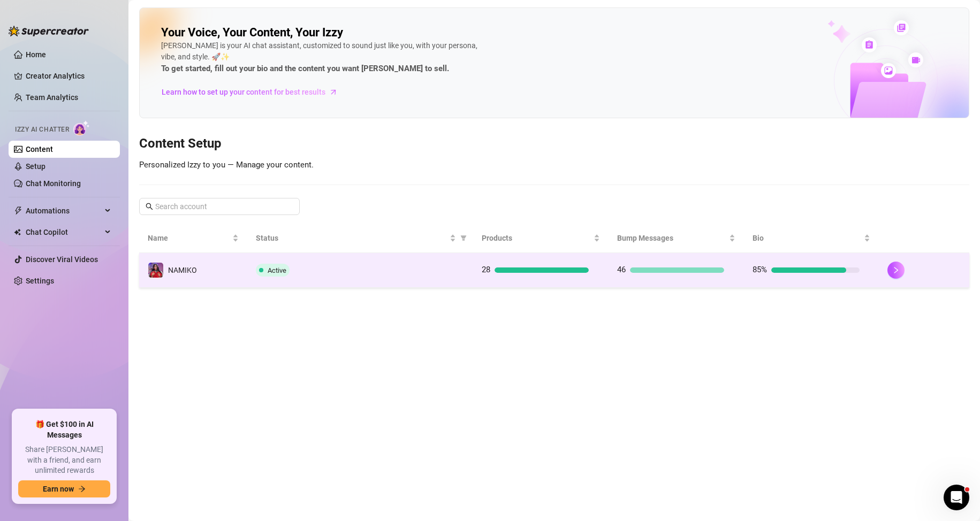
click at [234, 285] on td "NAMIKO" at bounding box center [193, 270] width 108 height 35
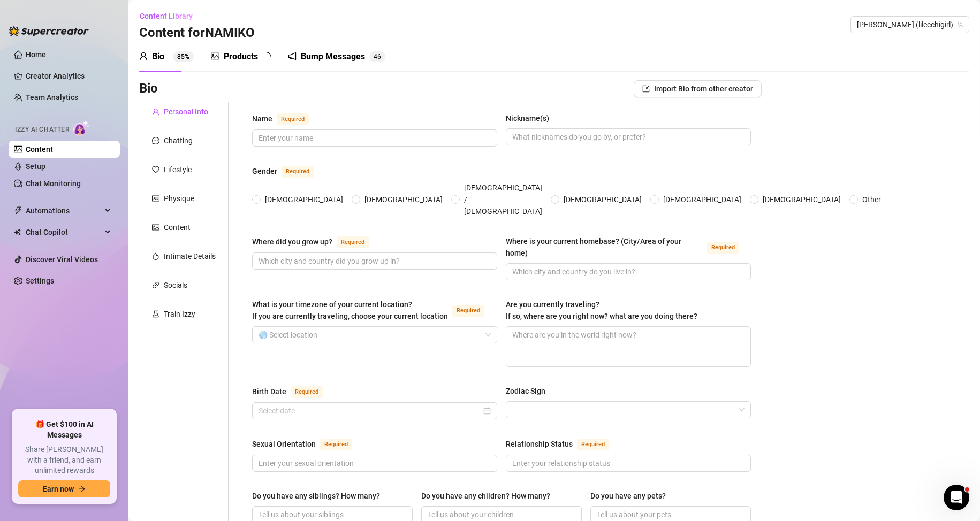
type input "[PERSON_NAME]"
type input "Kimi"
type input "Florida"
type input "Orlando"
type textarea "Im in the united states"
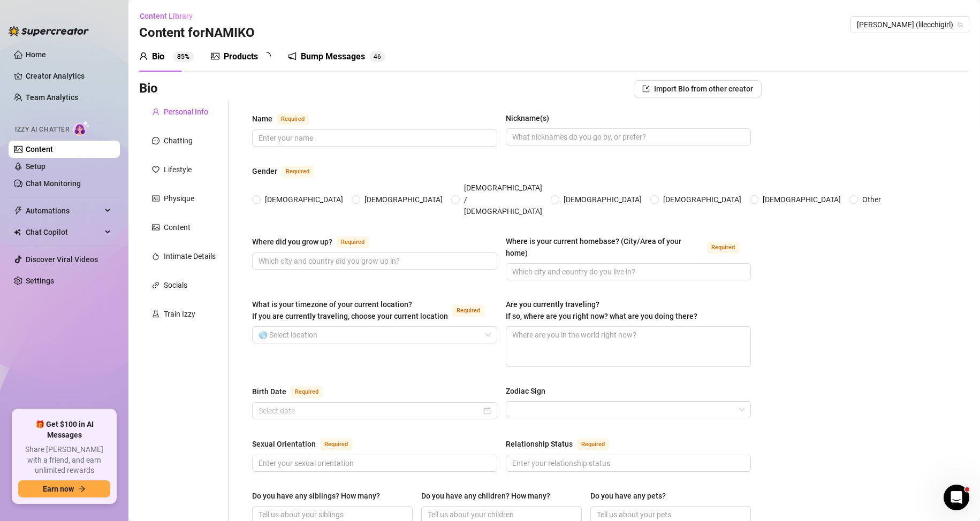
type input "Bisexual"
type input "Single"
type input "2"
type input "2 cats, Xeno and Niko"
type input "Tattooer"
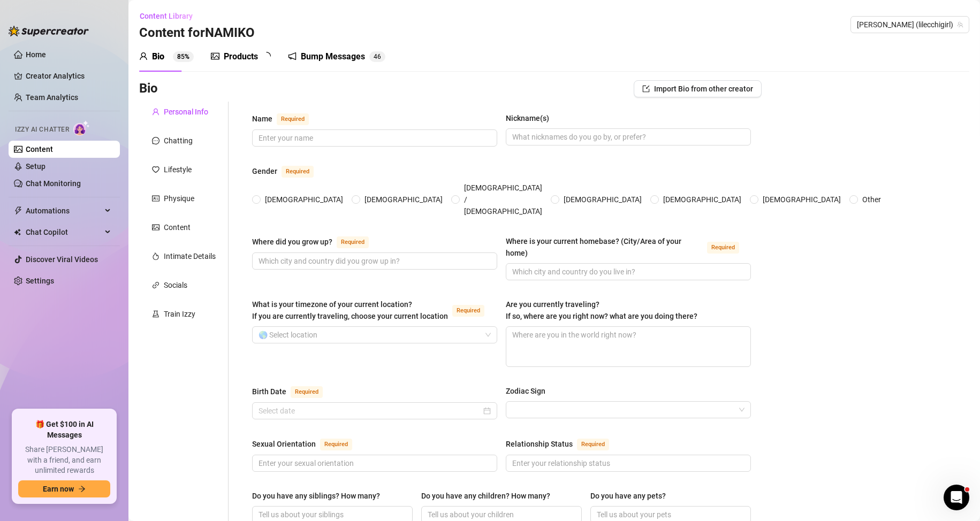
type input "always been a cosplayer"
type input "forensic science in college"
type input "non religious"
type textarea "I want to open a tattoo shop in japan."
type textarea "amazon driver caught me masturbating through looking into my house as he was de…"
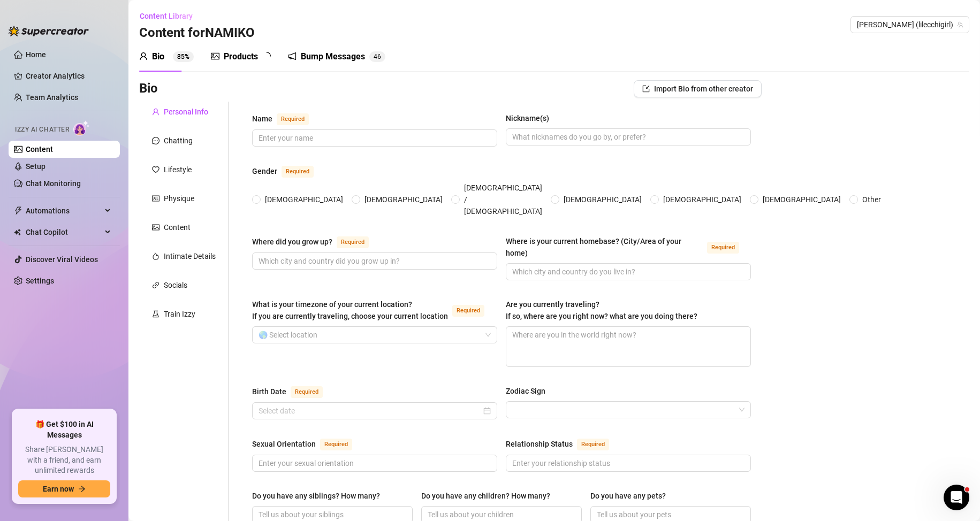
type textarea "I used to own iguanas and tarantulas."
type textarea "i am half japanese and half puerto rican."
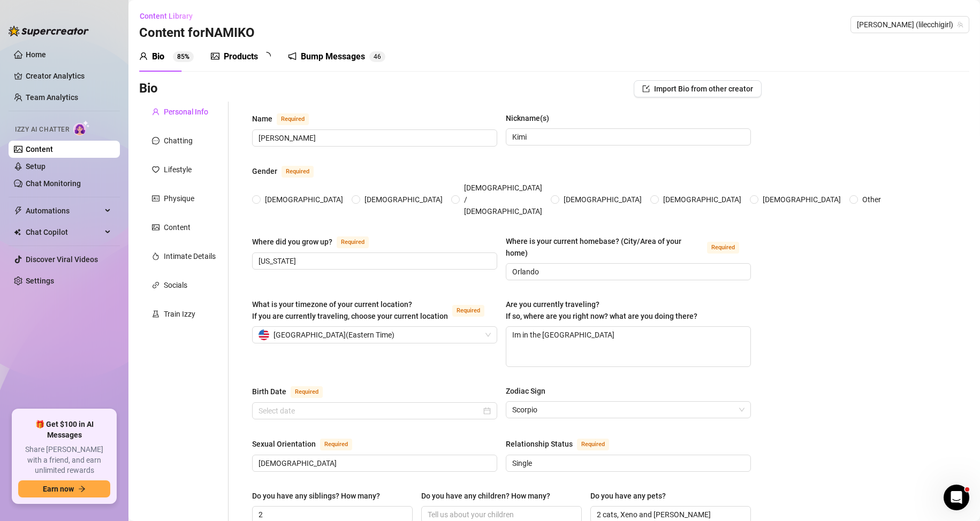
radio input "true"
type input "November 22nd, 1999"
click at [218, 59] on icon "picture" at bounding box center [215, 56] width 9 height 7
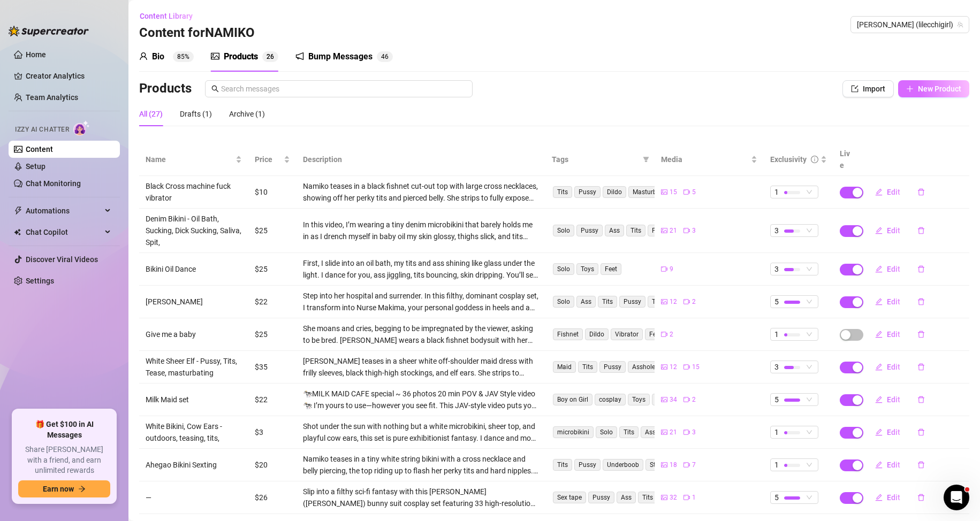
click at [943, 85] on span "New Product" at bounding box center [939, 89] width 43 height 9
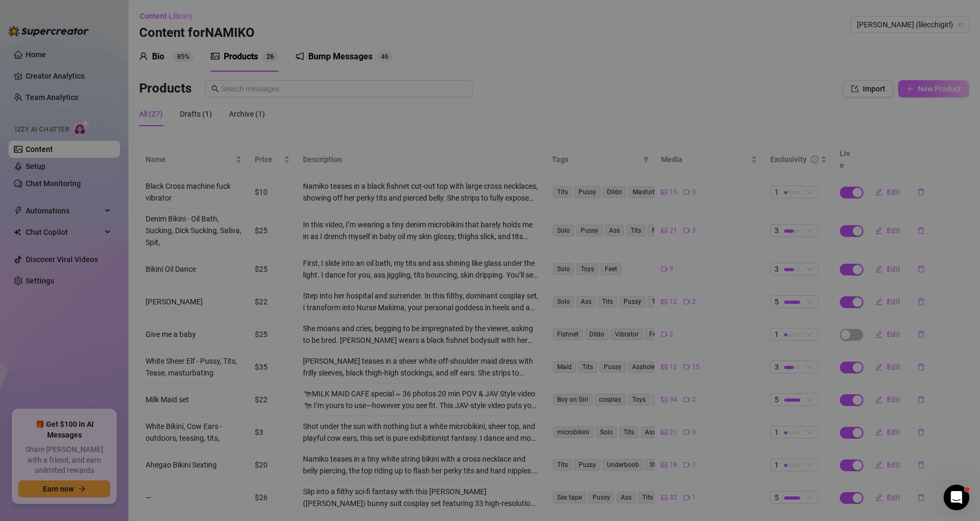
type textarea "Type your message here..."
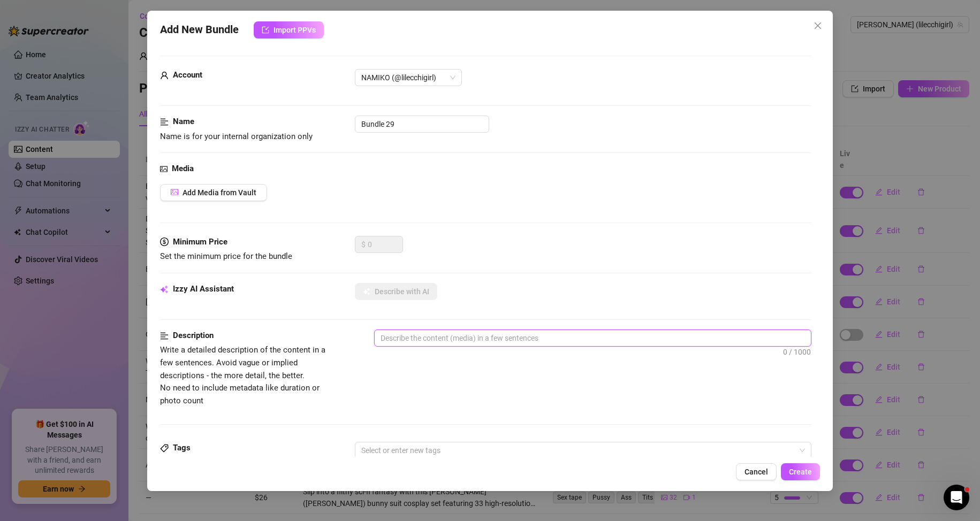
click at [419, 339] on textarea at bounding box center [593, 338] width 437 height 16
click at [583, 231] on div "Media Add Media from Vault" at bounding box center [486, 199] width 652 height 73
click at [484, 234] on div "Media Add Media from Vault" at bounding box center [486, 199] width 652 height 73
